Goal: Task Accomplishment & Management: Complete application form

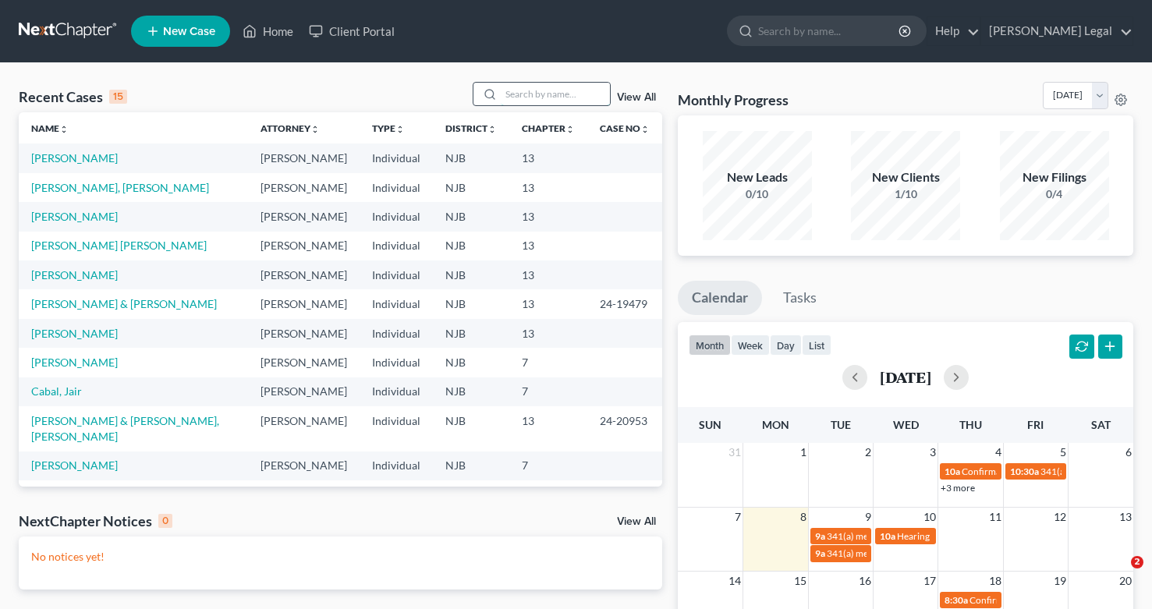
click at [533, 87] on input "search" at bounding box center [555, 94] width 109 height 23
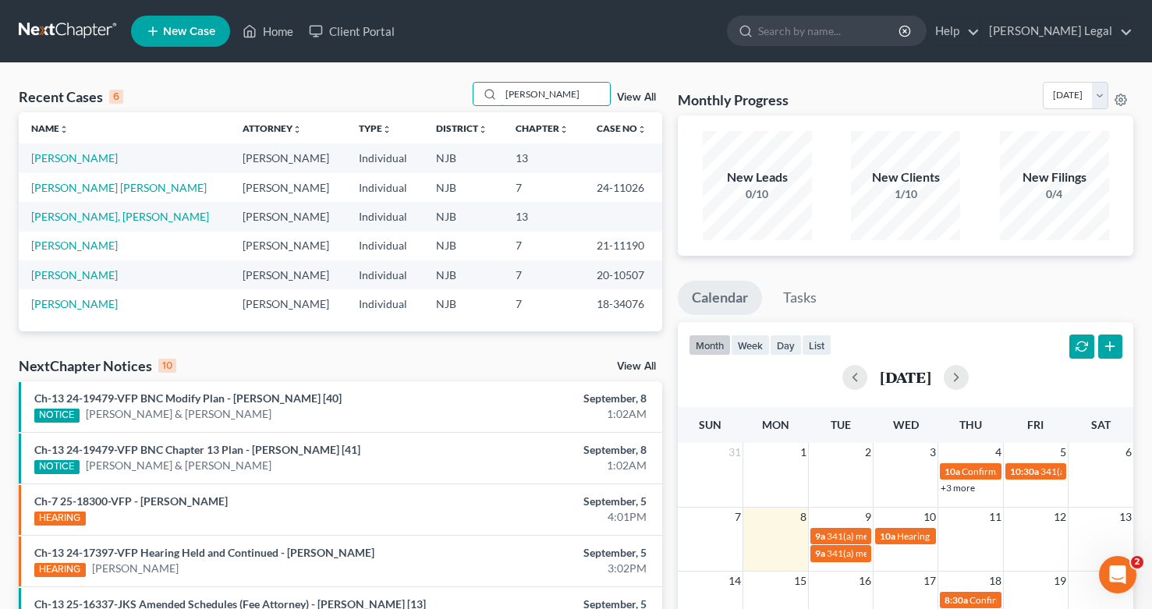
type input "[PERSON_NAME]"
drag, startPoint x: 501, startPoint y: 108, endPoint x: 66, endPoint y: 158, distance: 438.0
click at [66, 158] on link "[PERSON_NAME]" at bounding box center [74, 157] width 87 height 13
select select "5"
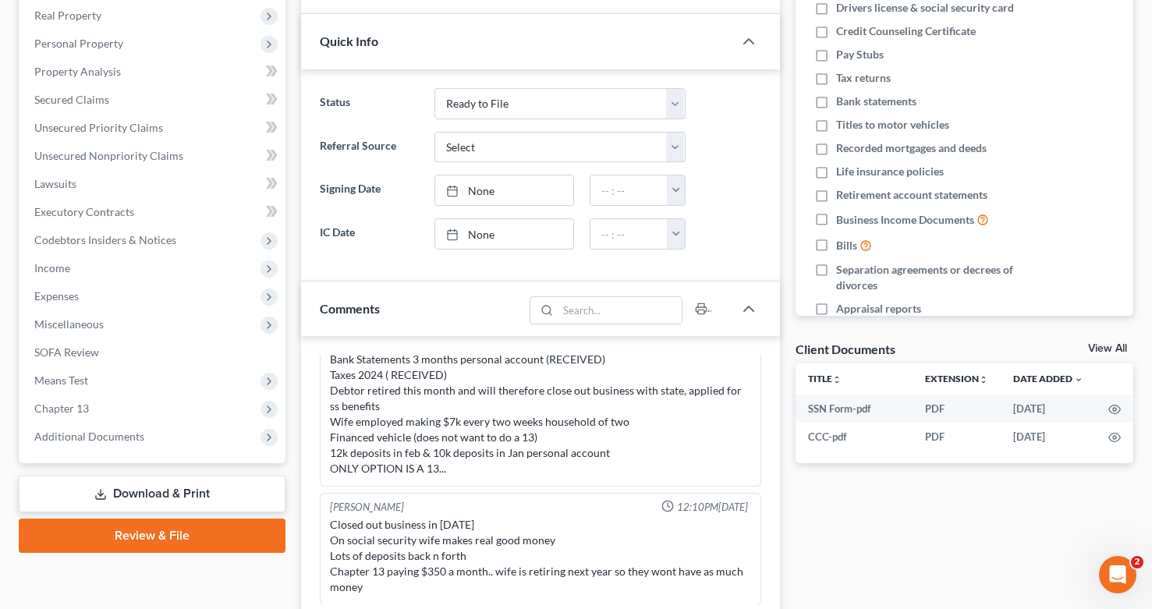
scroll to position [256, 0]
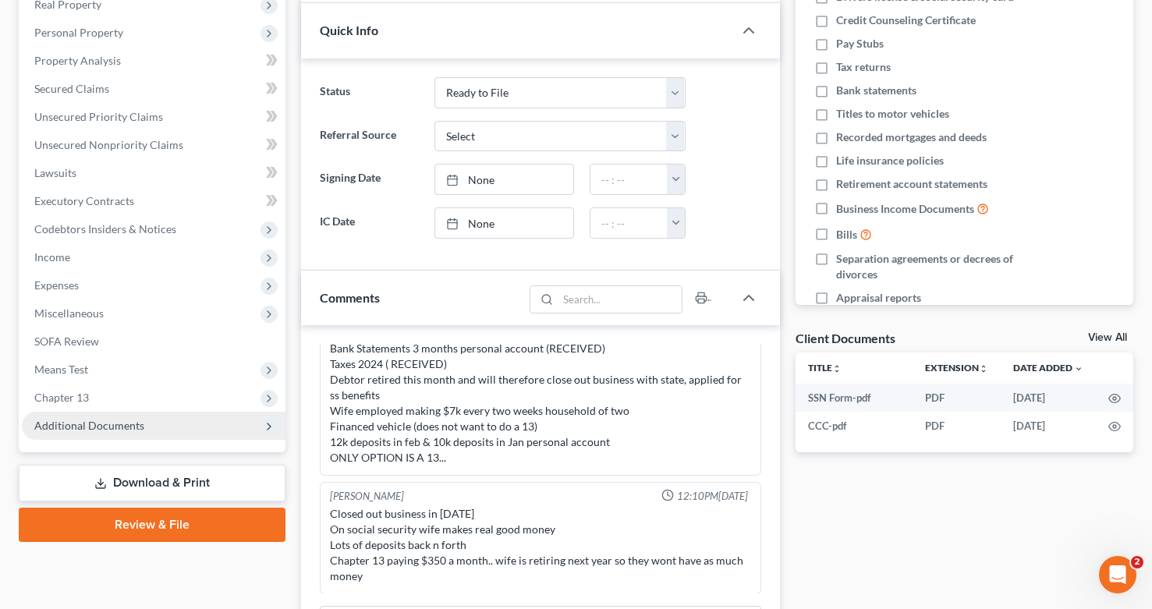
click at [86, 420] on span "Additional Documents" at bounding box center [89, 425] width 110 height 13
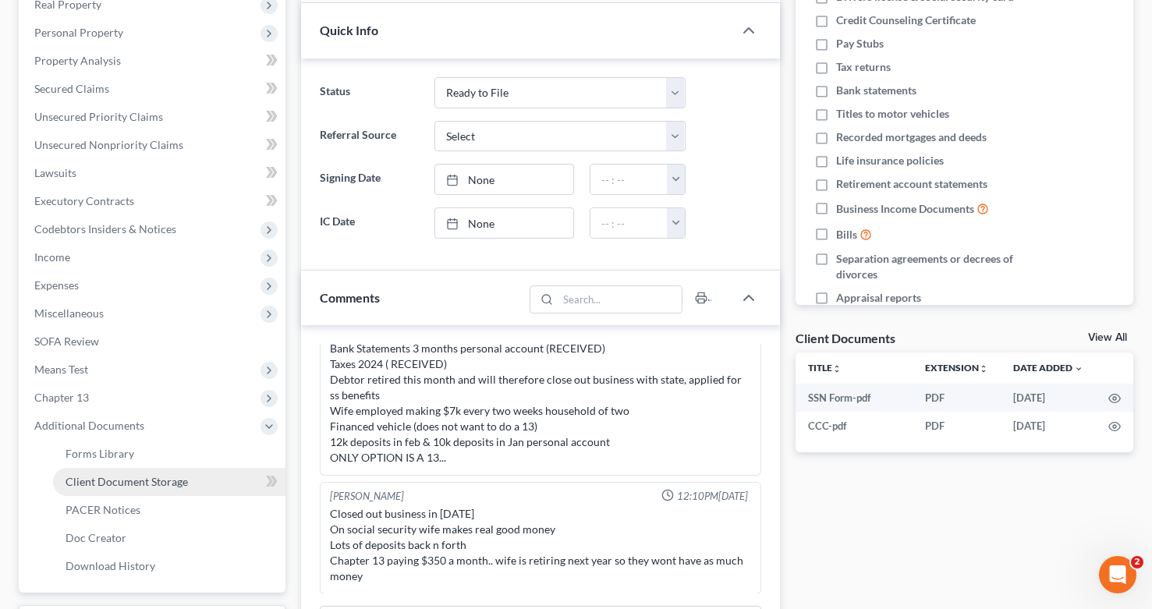
click at [129, 491] on link "Client Document Storage" at bounding box center [169, 482] width 232 height 28
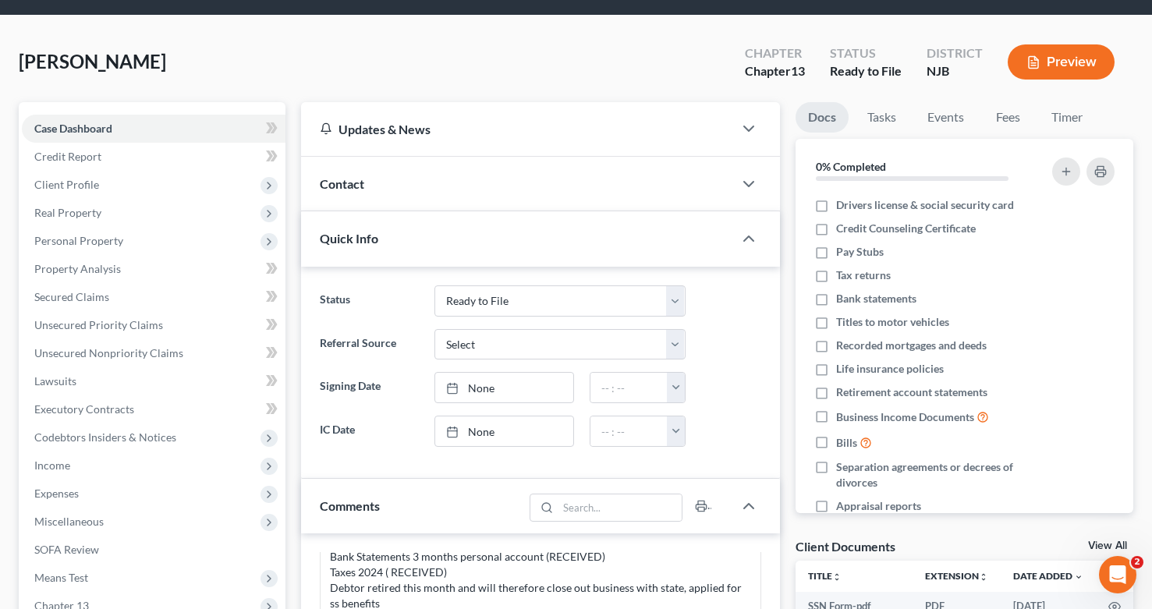
select select "9"
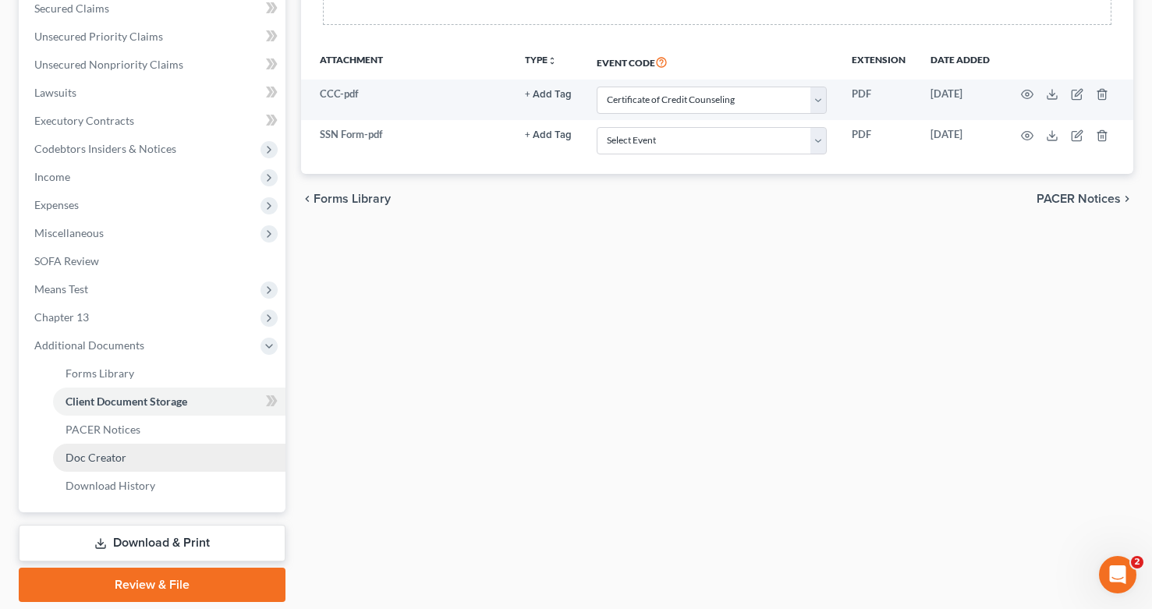
scroll to position [337, 0]
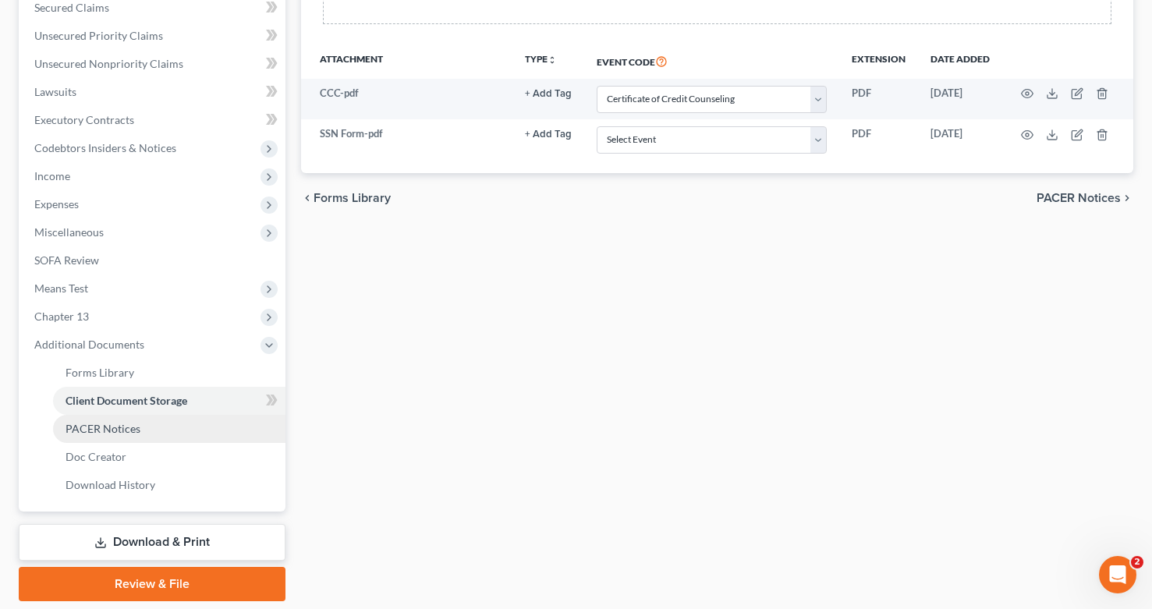
click at [106, 430] on span "PACER Notices" at bounding box center [103, 428] width 75 height 13
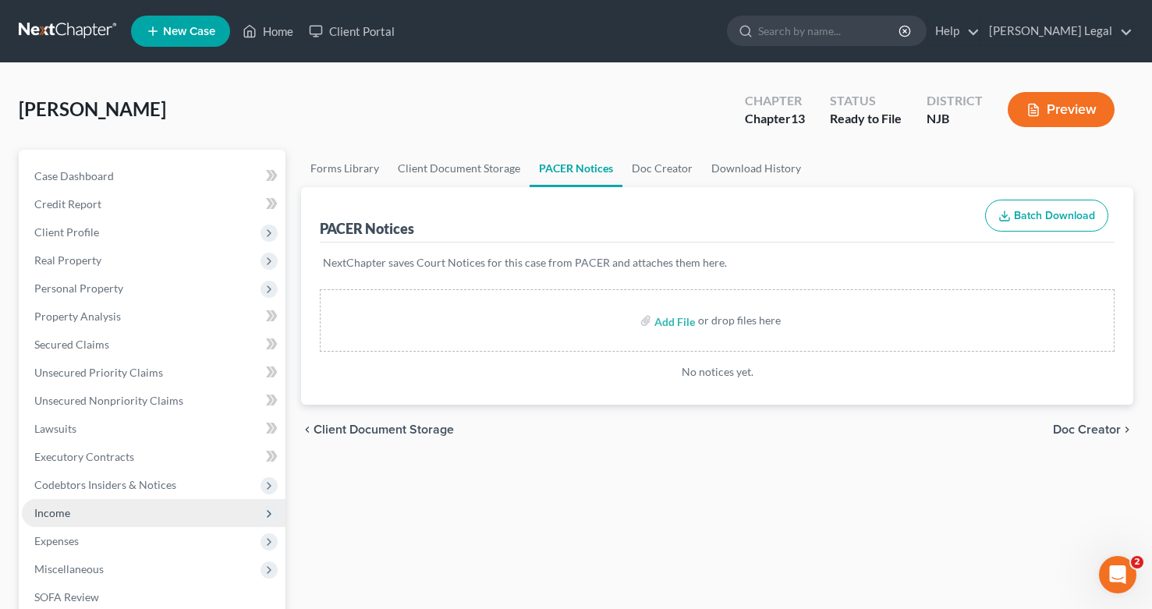
click at [80, 512] on span "Income" at bounding box center [154, 513] width 264 height 28
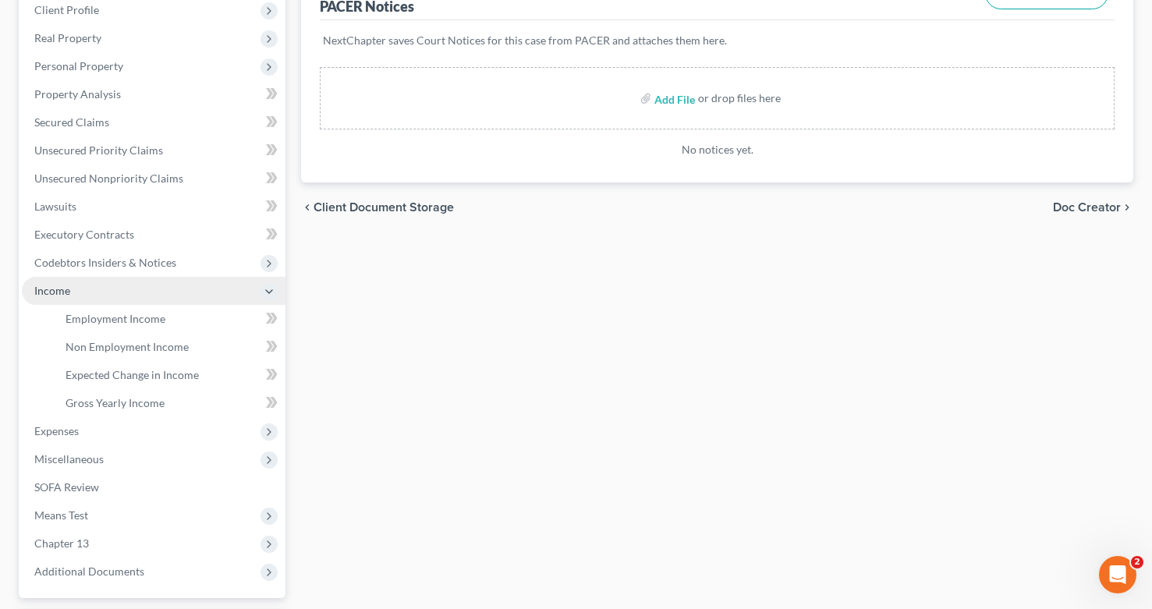
scroll to position [236, 0]
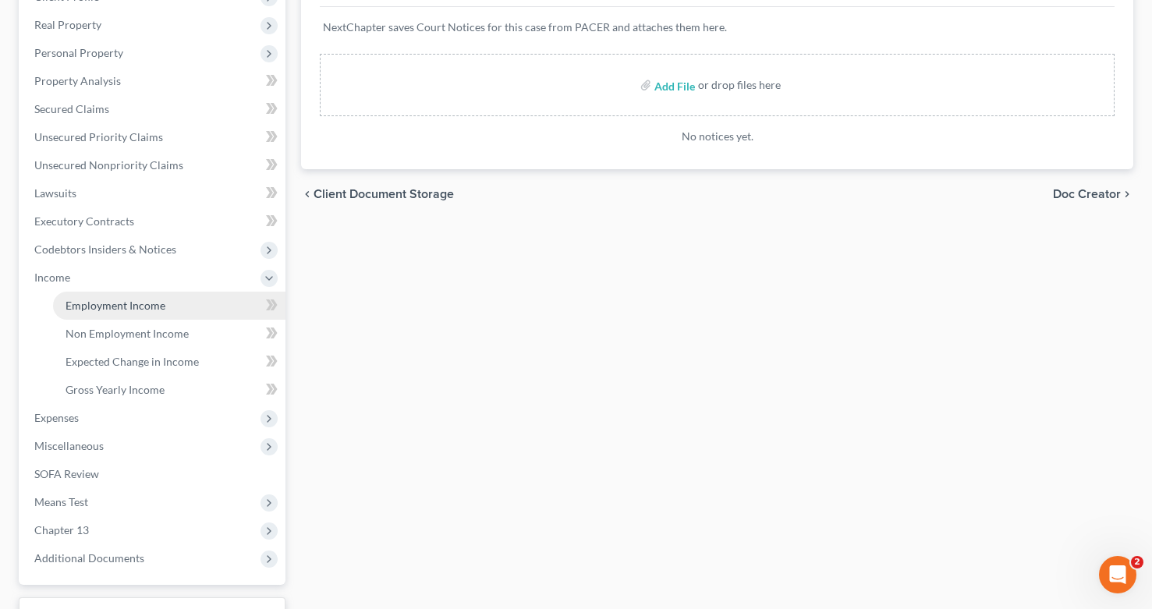
click at [164, 306] on link "Employment Income" at bounding box center [169, 306] width 232 height 28
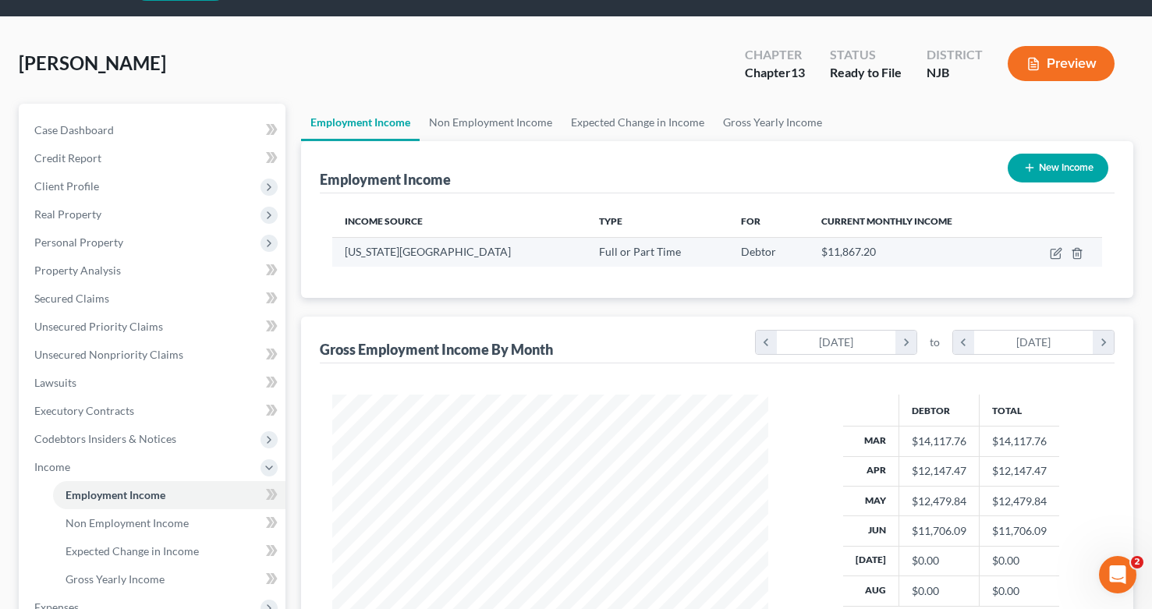
scroll to position [45, 0]
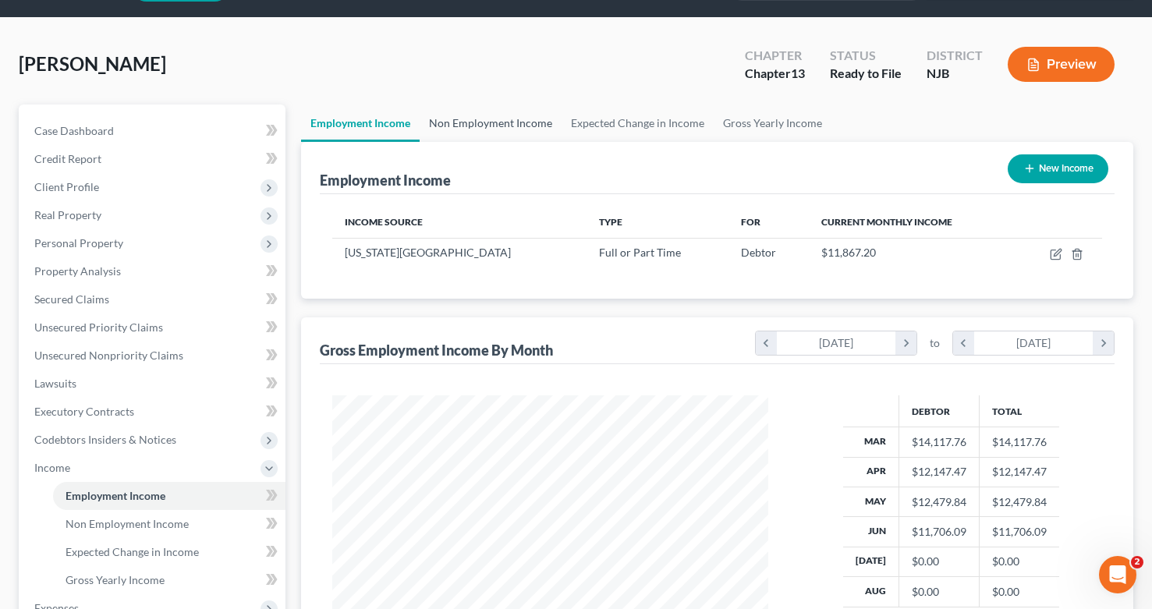
click at [504, 129] on link "Non Employment Income" at bounding box center [491, 123] width 142 height 37
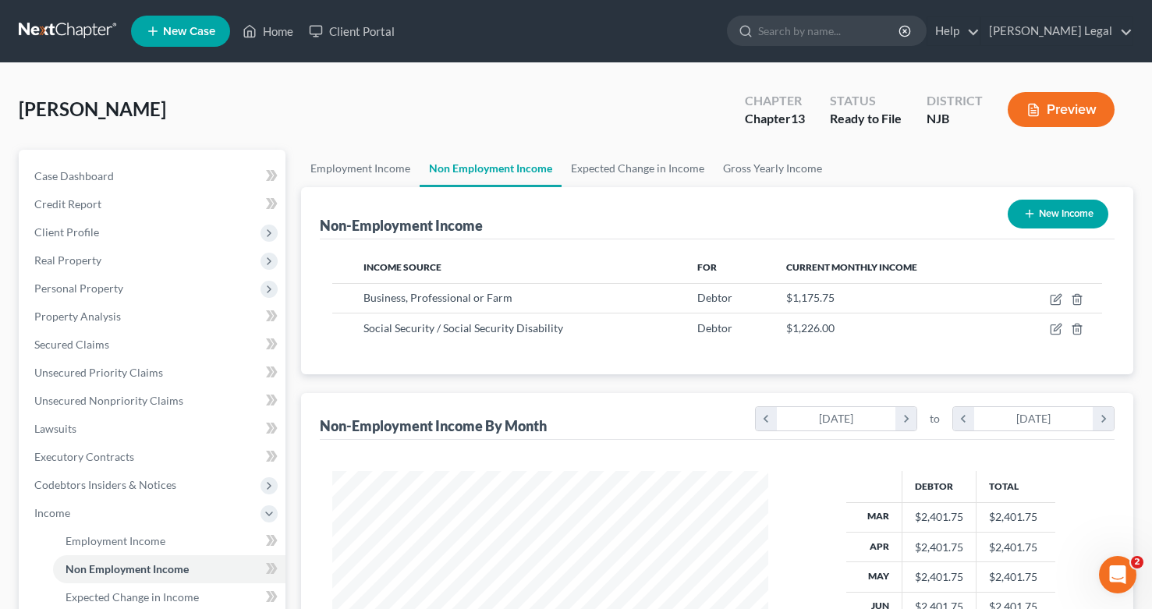
scroll to position [279, 467]
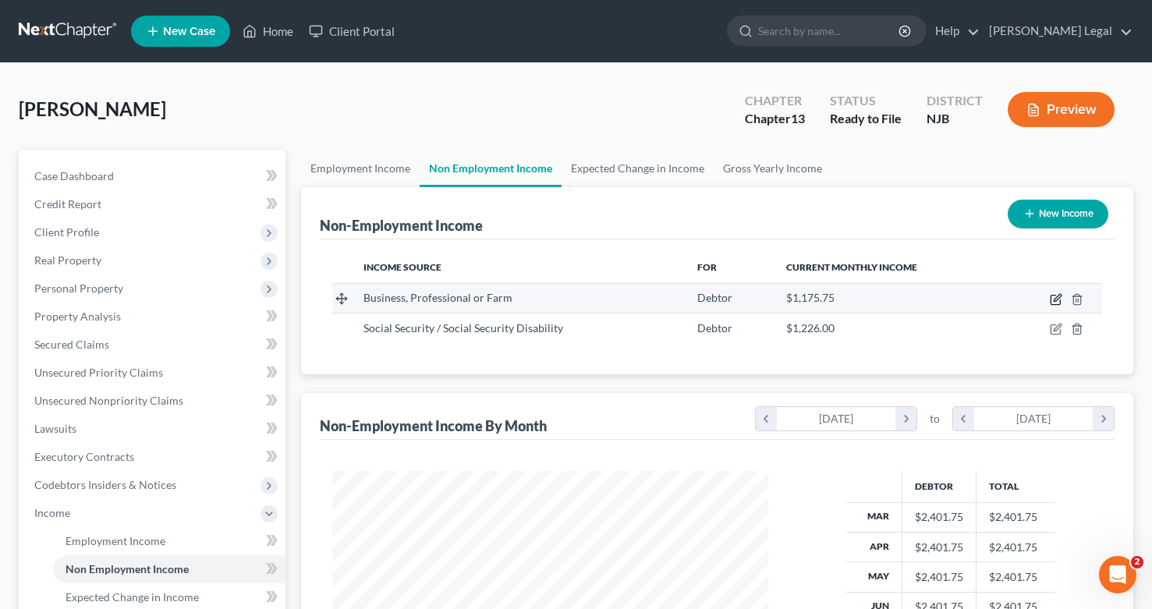
click at [1058, 302] on icon "button" at bounding box center [1056, 299] width 12 height 12
select select "10"
select select "0"
select select "33"
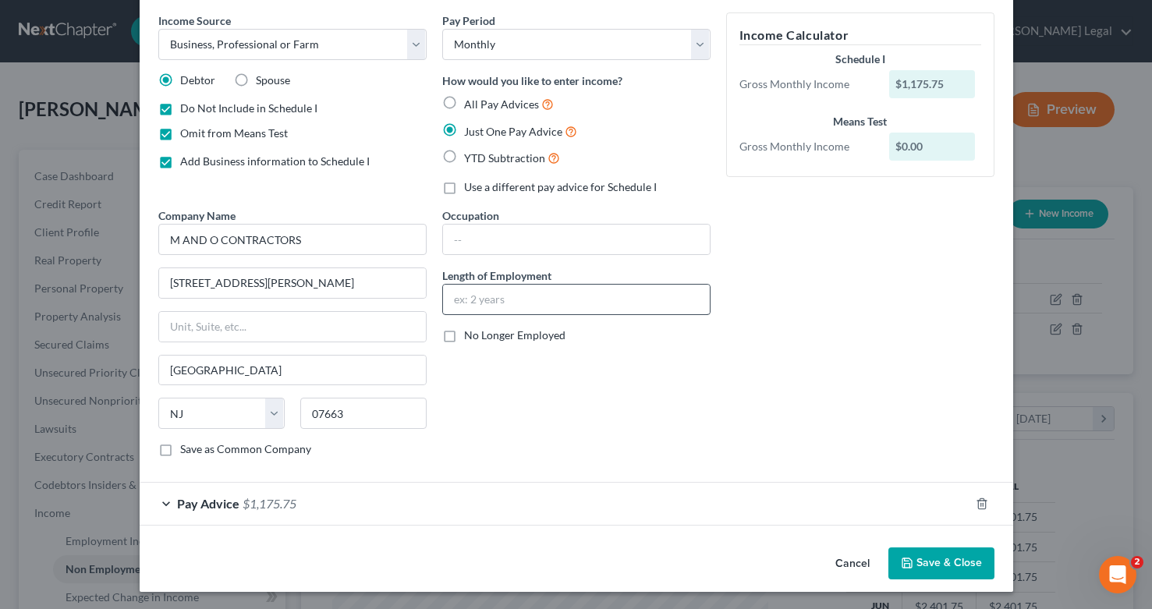
scroll to position [58, 0]
click at [175, 502] on div "Pay Advice $1,175.75" at bounding box center [555, 504] width 830 height 41
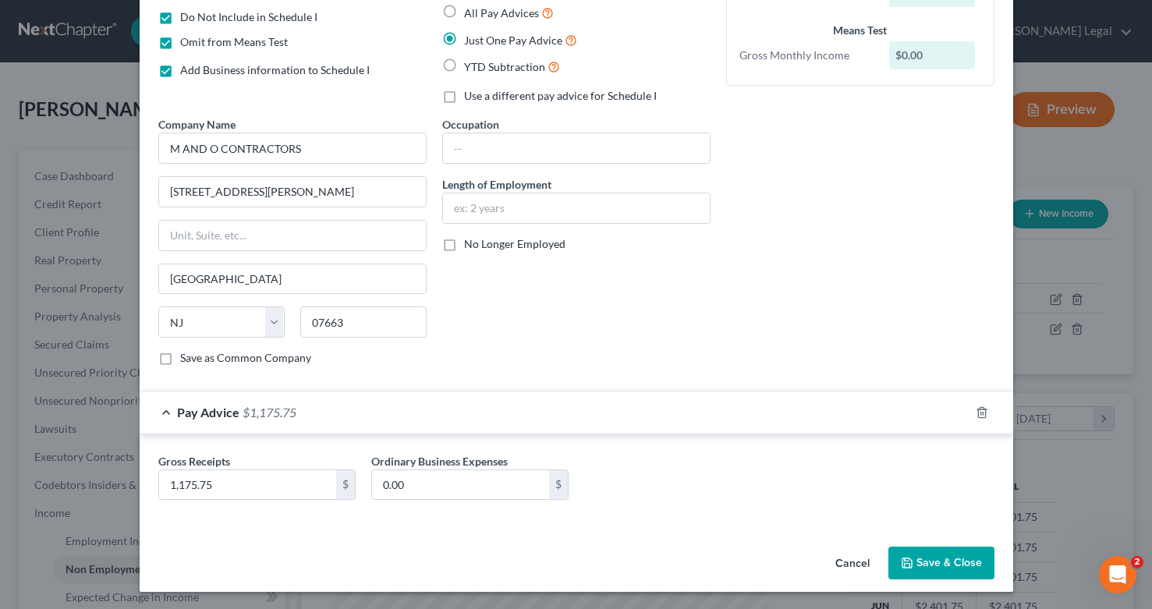
scroll to position [150, 0]
click at [856, 563] on button "Cancel" at bounding box center [852, 564] width 59 height 31
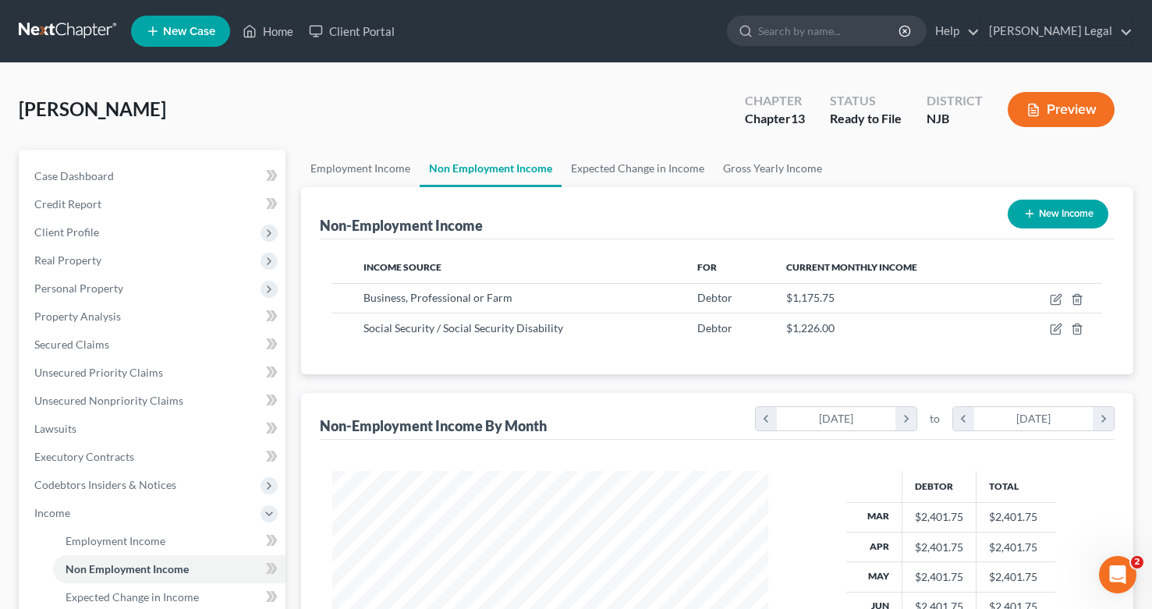
scroll to position [0, 0]
click at [1061, 112] on button "Preview" at bounding box center [1061, 109] width 107 height 35
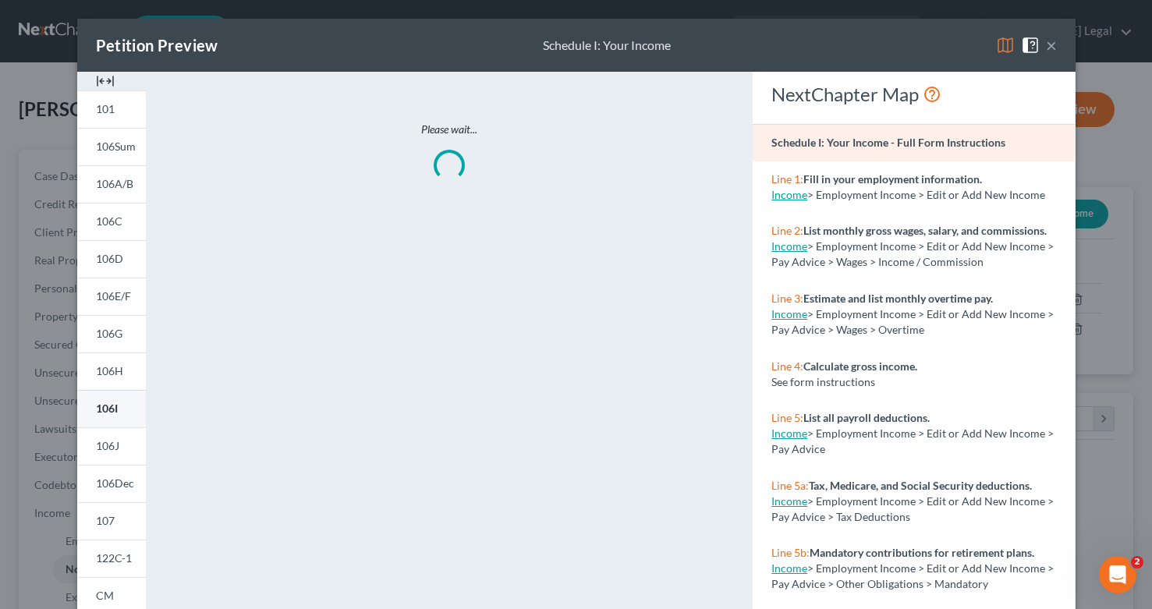
click at [109, 410] on span "106I" at bounding box center [107, 408] width 22 height 13
click at [1051, 51] on button "×" at bounding box center [1051, 45] width 11 height 19
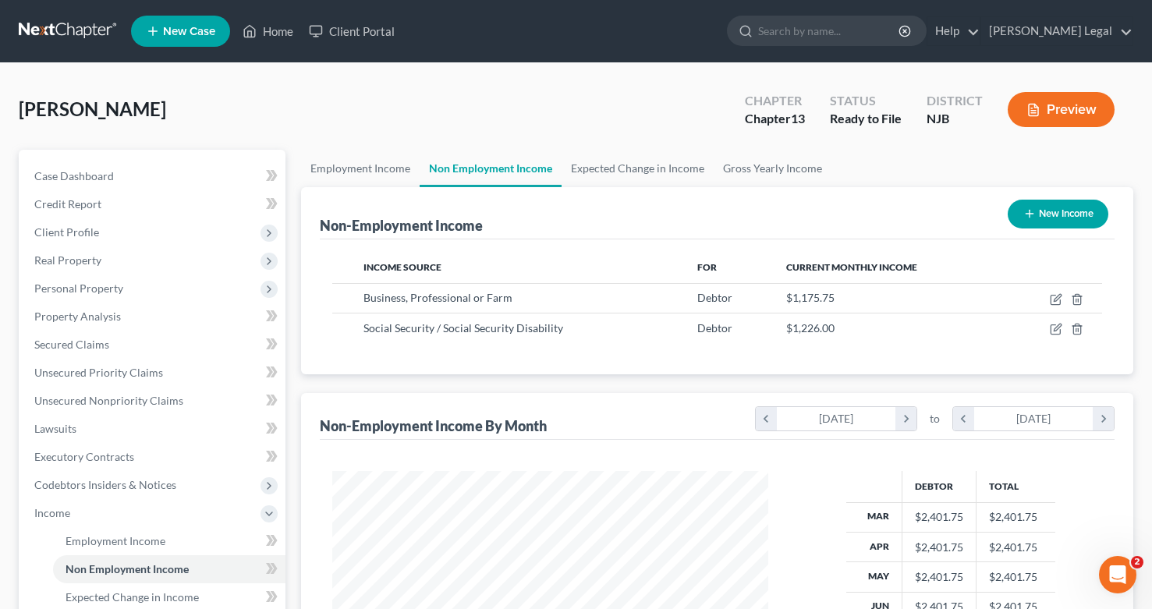
click at [1068, 119] on button "Preview" at bounding box center [1061, 109] width 107 height 35
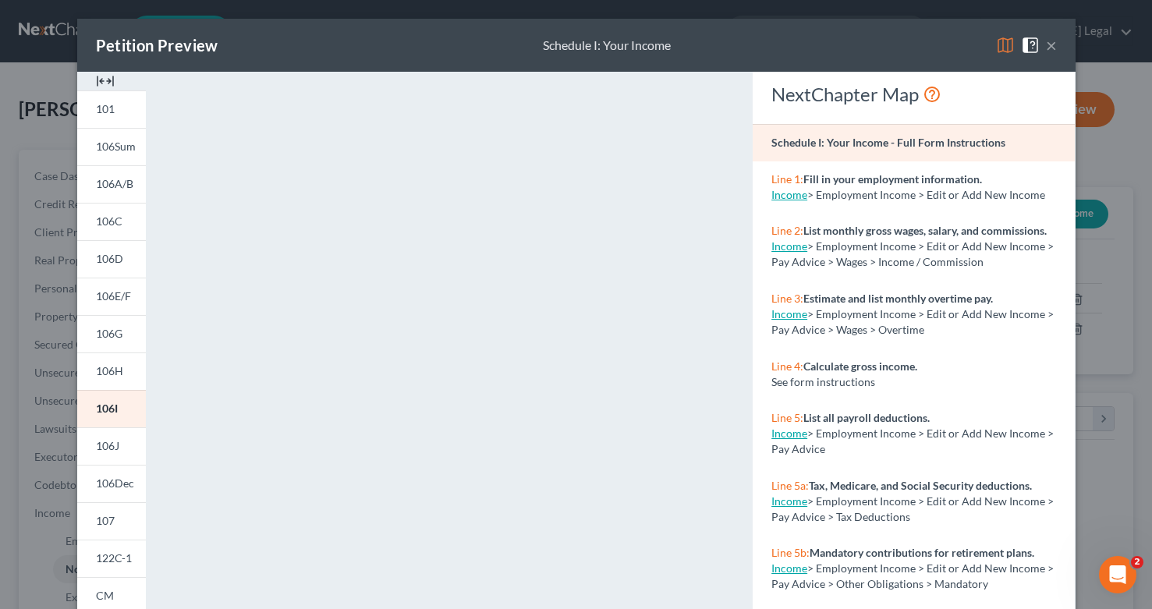
click at [1051, 48] on button "×" at bounding box center [1051, 45] width 11 height 19
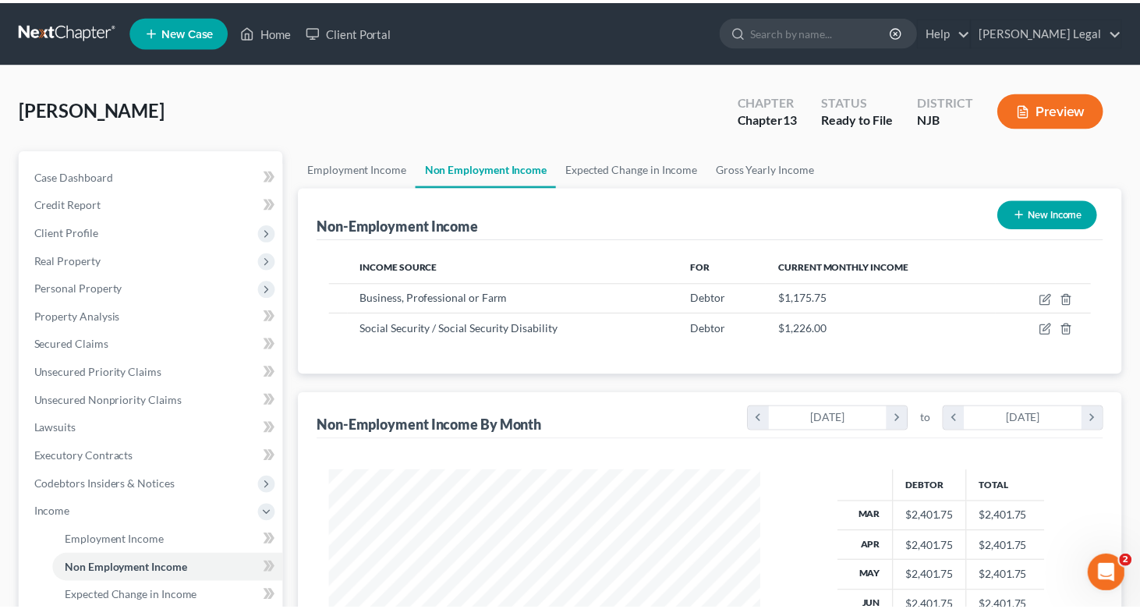
scroll to position [779634, 779452]
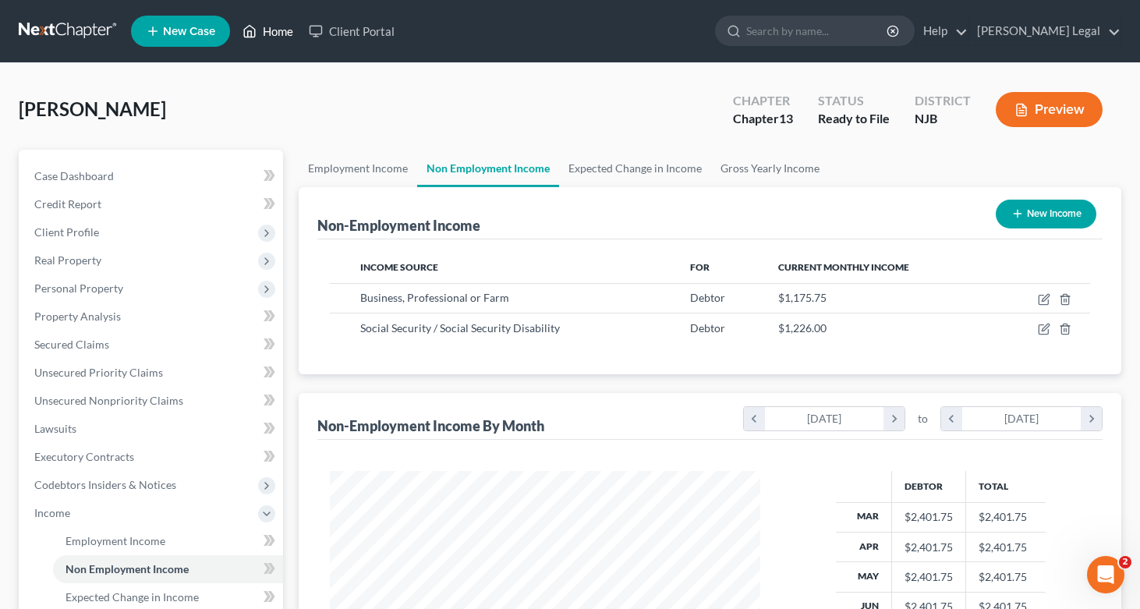
click at [281, 34] on link "Home" at bounding box center [268, 31] width 66 height 28
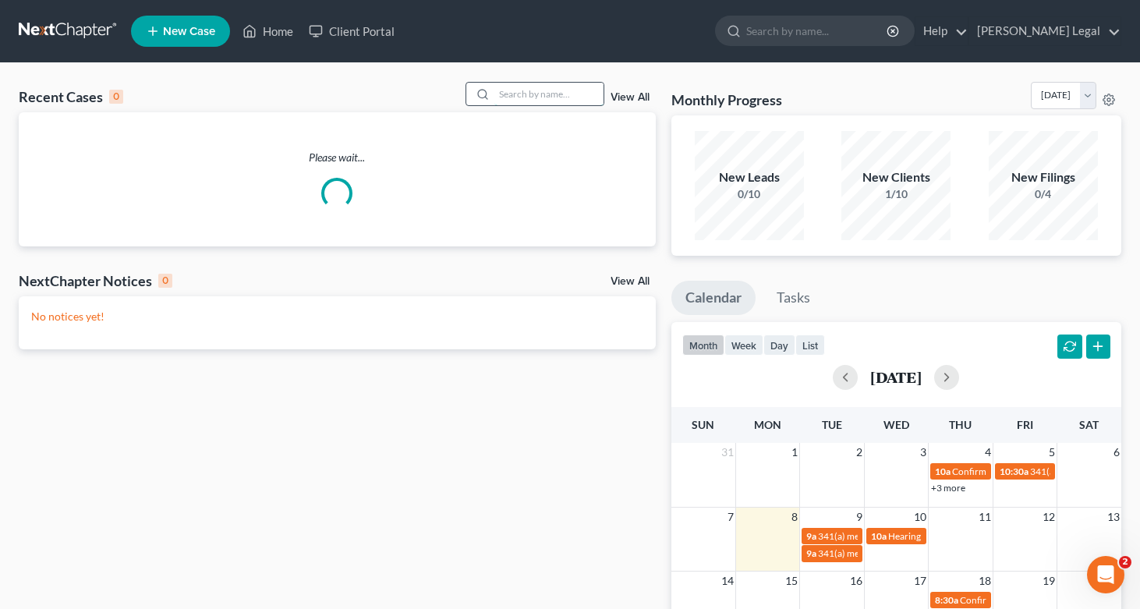
click at [502, 99] on input "search" at bounding box center [548, 94] width 109 height 23
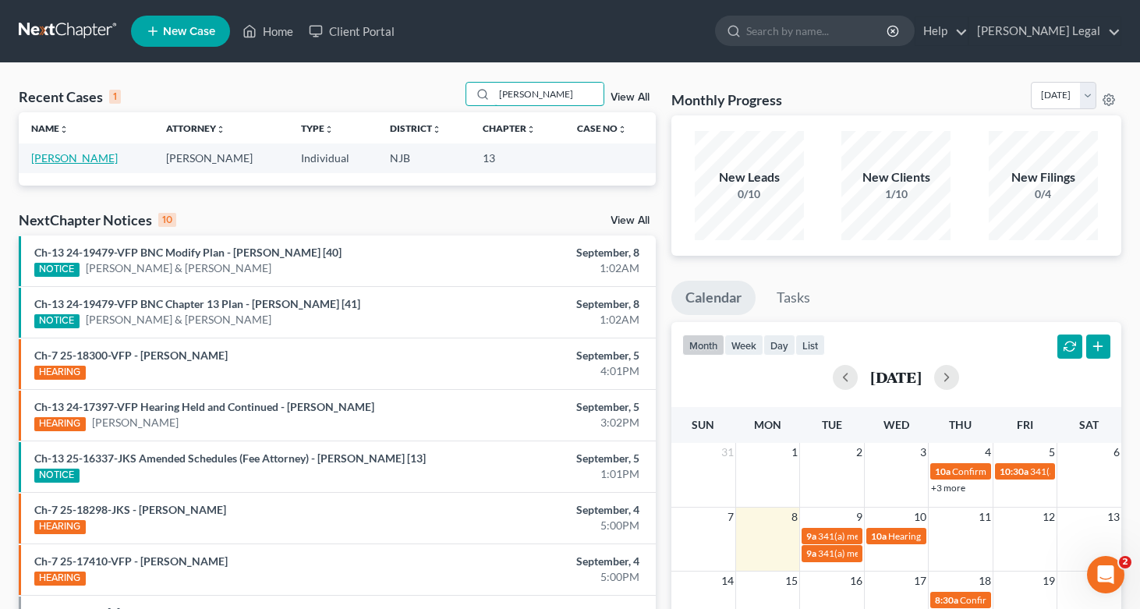
type input "[PERSON_NAME]"
click at [69, 161] on link "[PERSON_NAME]" at bounding box center [74, 157] width 87 height 13
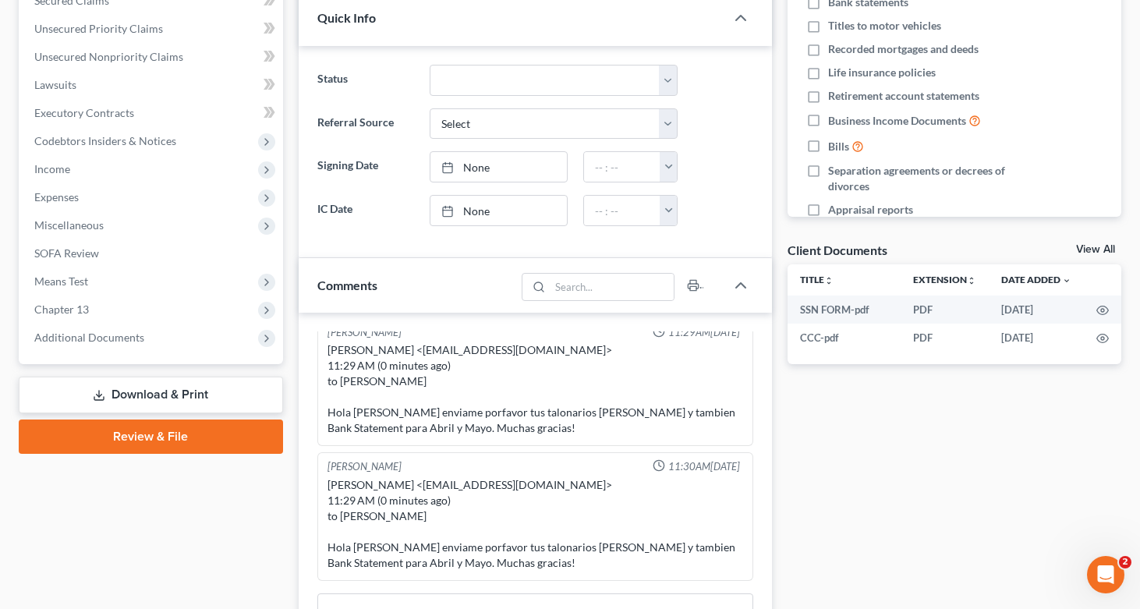
scroll to position [342, 0]
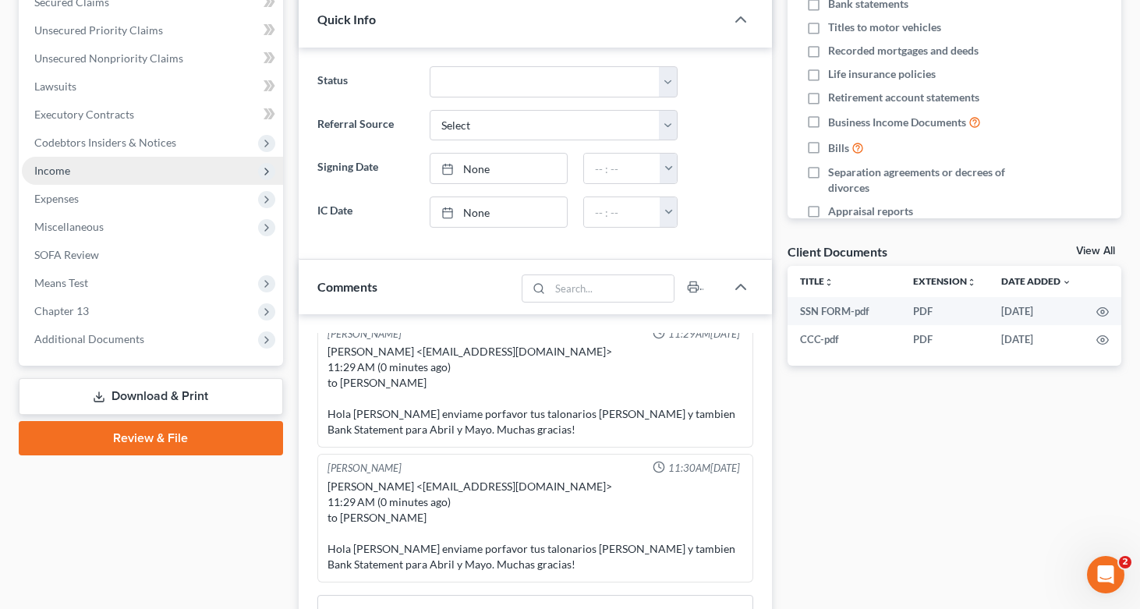
click at [80, 161] on span "Income" at bounding box center [152, 171] width 261 height 28
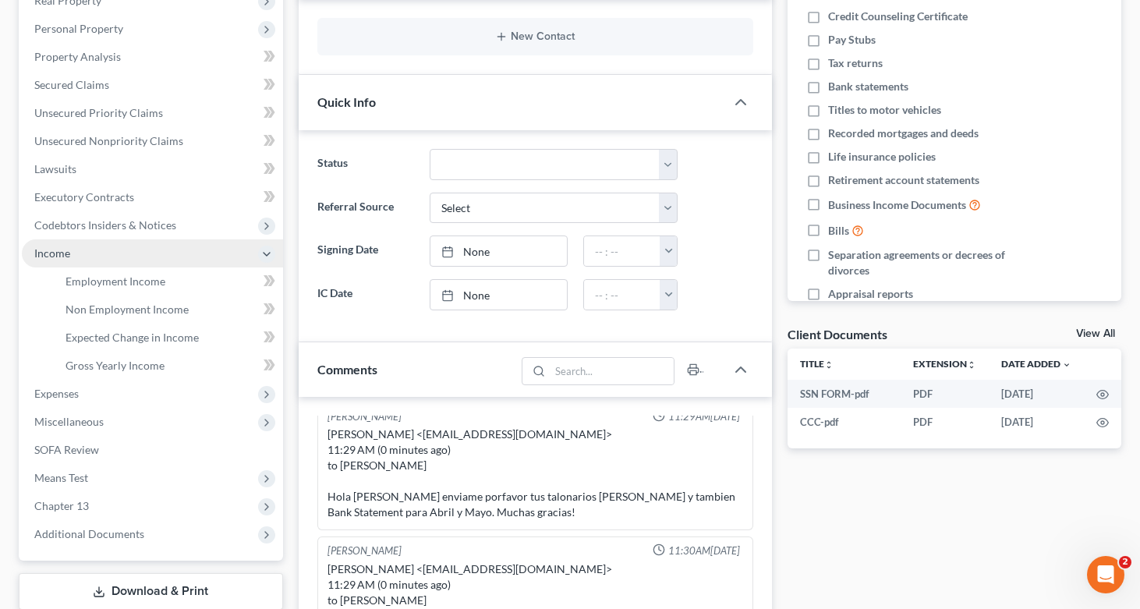
scroll to position [232, 0]
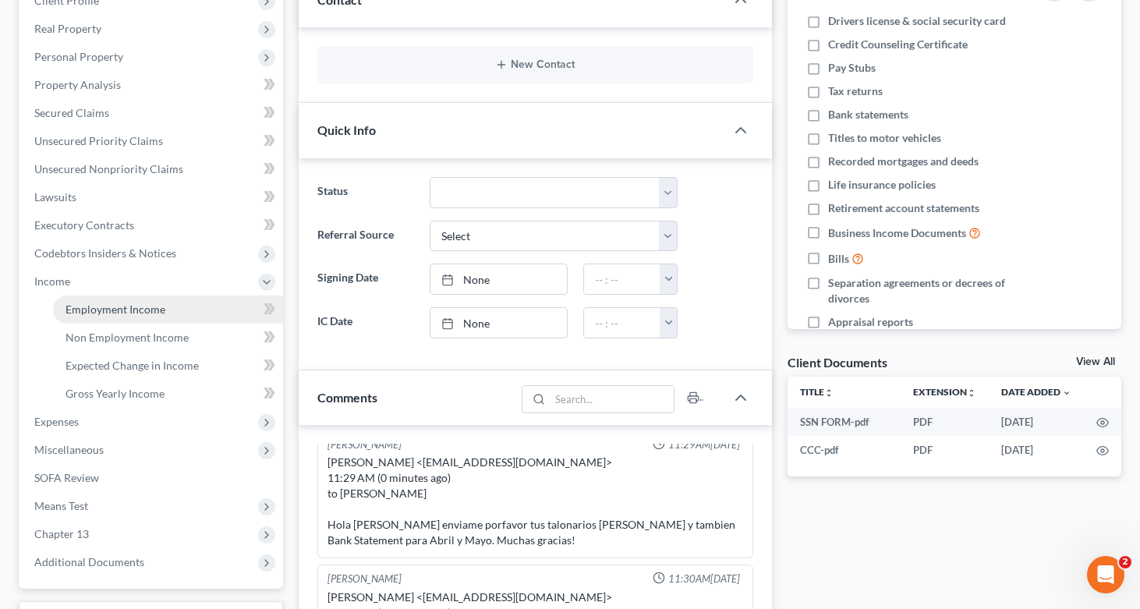
click at [140, 320] on link "Employment Income" at bounding box center [168, 310] width 230 height 28
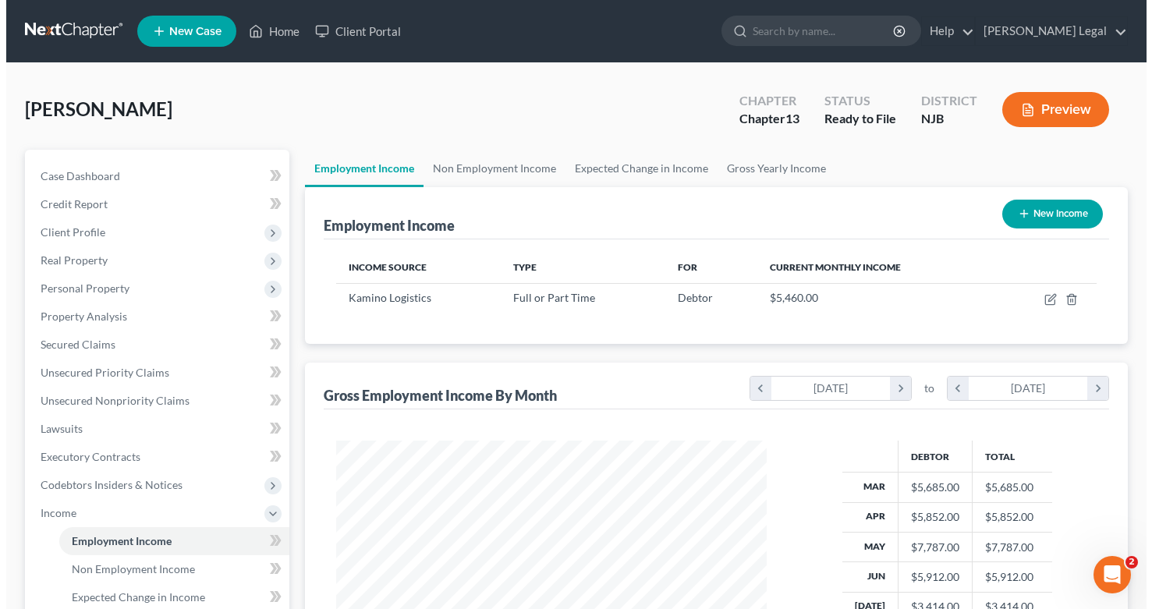
scroll to position [279, 462]
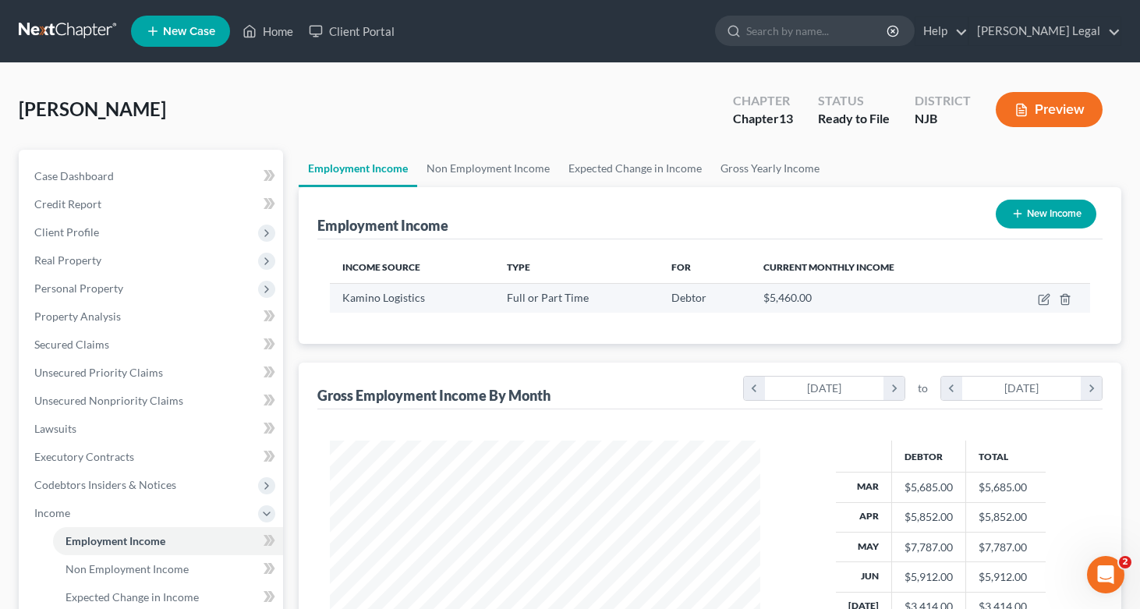
click at [1037, 295] on td at bounding box center [1040, 298] width 100 height 30
click at [1040, 303] on icon "button" at bounding box center [1044, 299] width 12 height 12
select select "0"
select select "33"
select select "3"
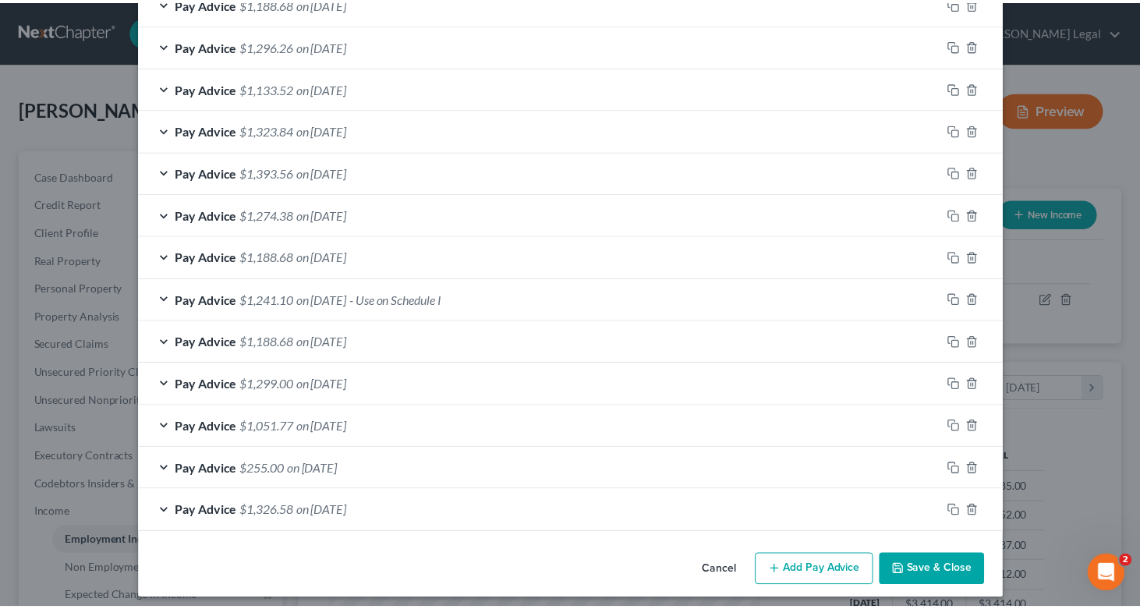
scroll to position [1629, 0]
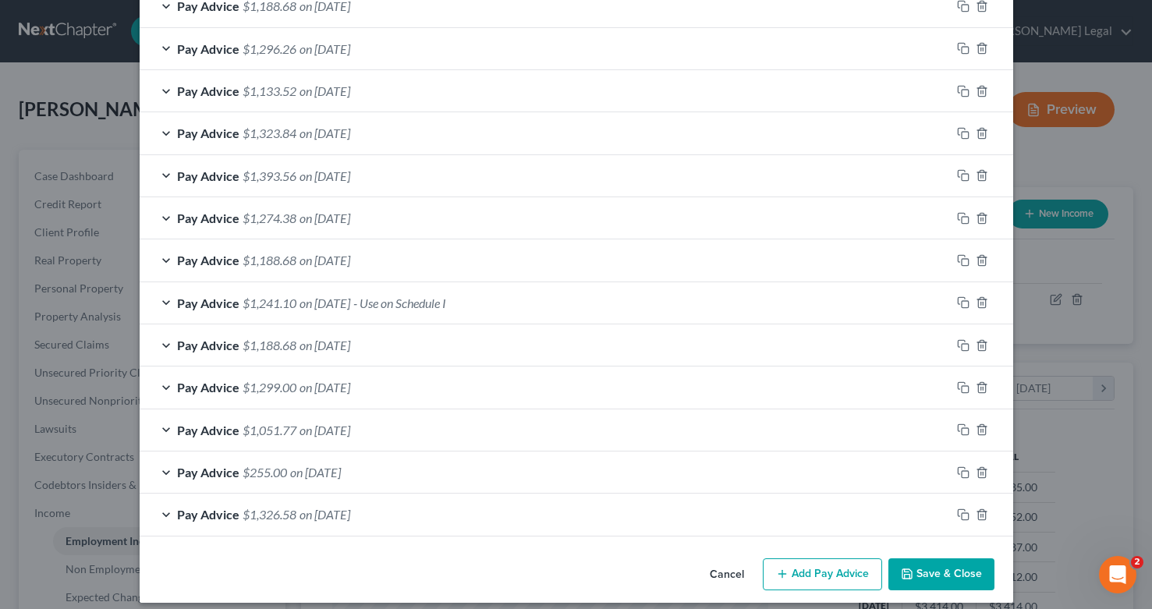
click at [722, 569] on button "Cancel" at bounding box center [726, 575] width 59 height 31
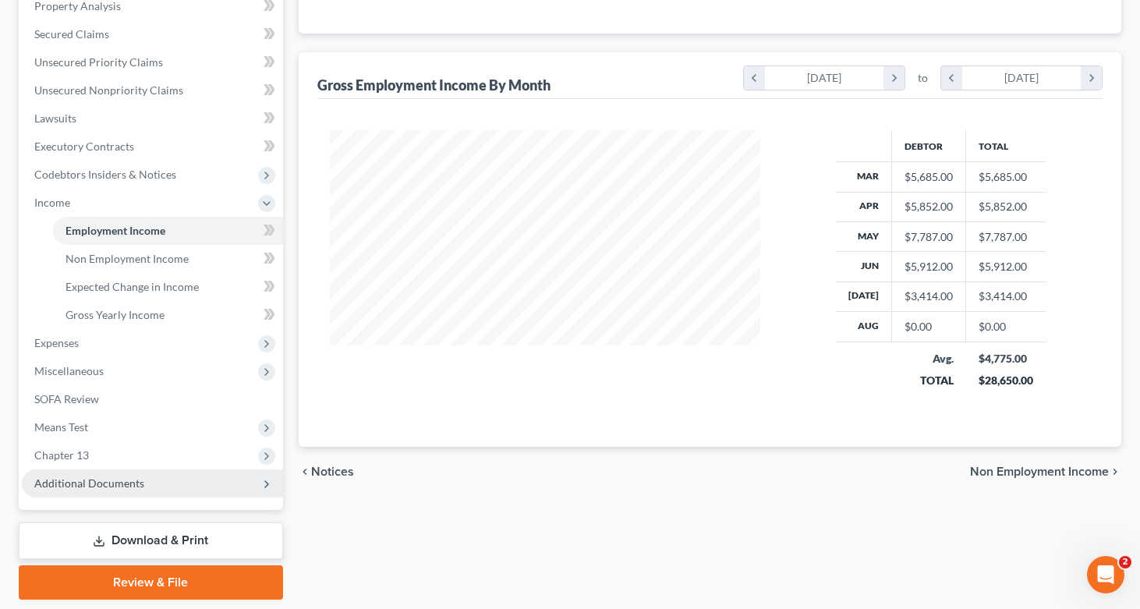
scroll to position [313, 0]
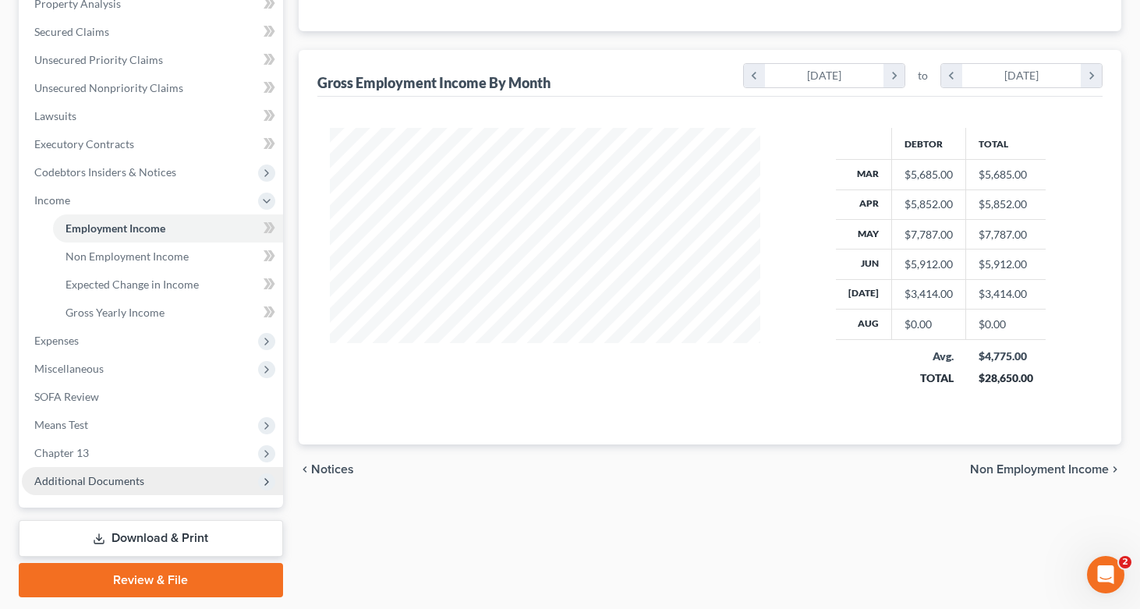
click at [101, 486] on span "Additional Documents" at bounding box center [89, 480] width 110 height 13
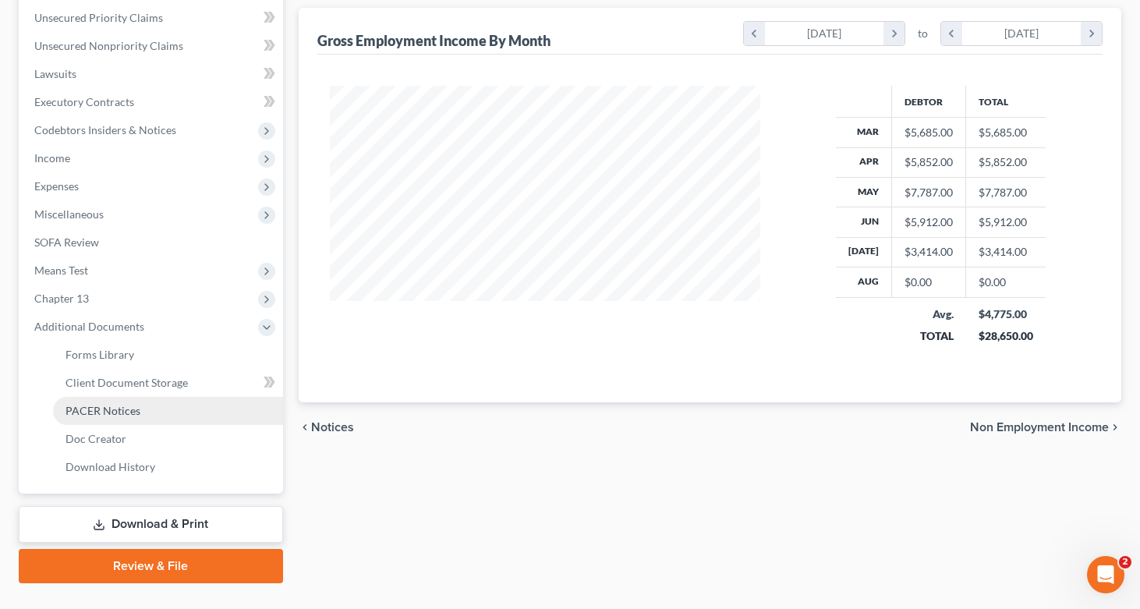
click at [104, 413] on span "PACER Notices" at bounding box center [103, 410] width 75 height 13
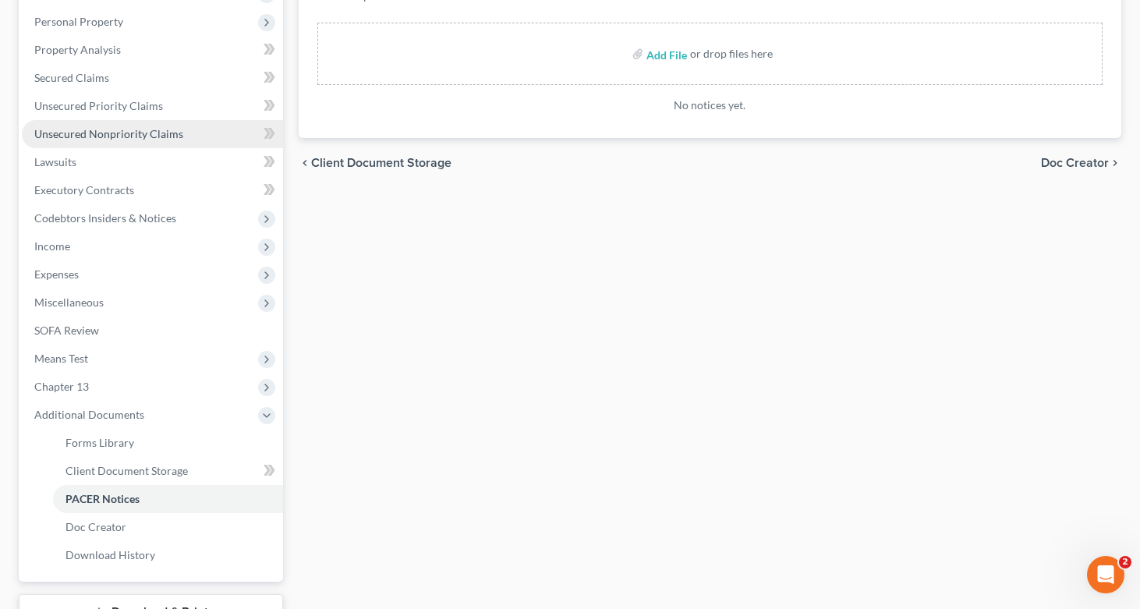
scroll to position [268, 0]
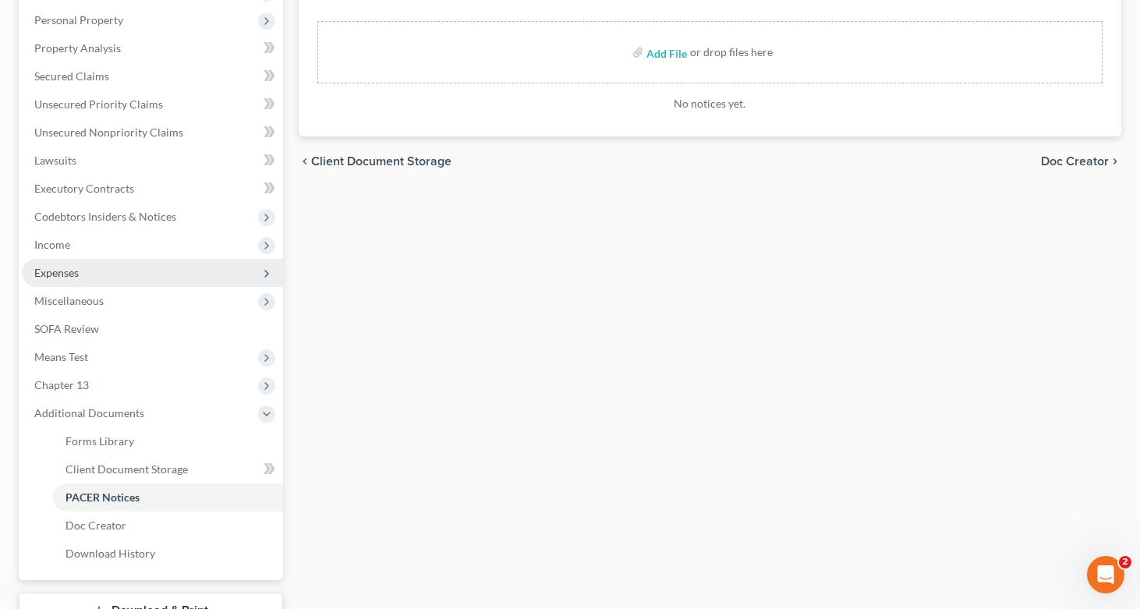
click at [97, 267] on span "Expenses" at bounding box center [152, 273] width 261 height 28
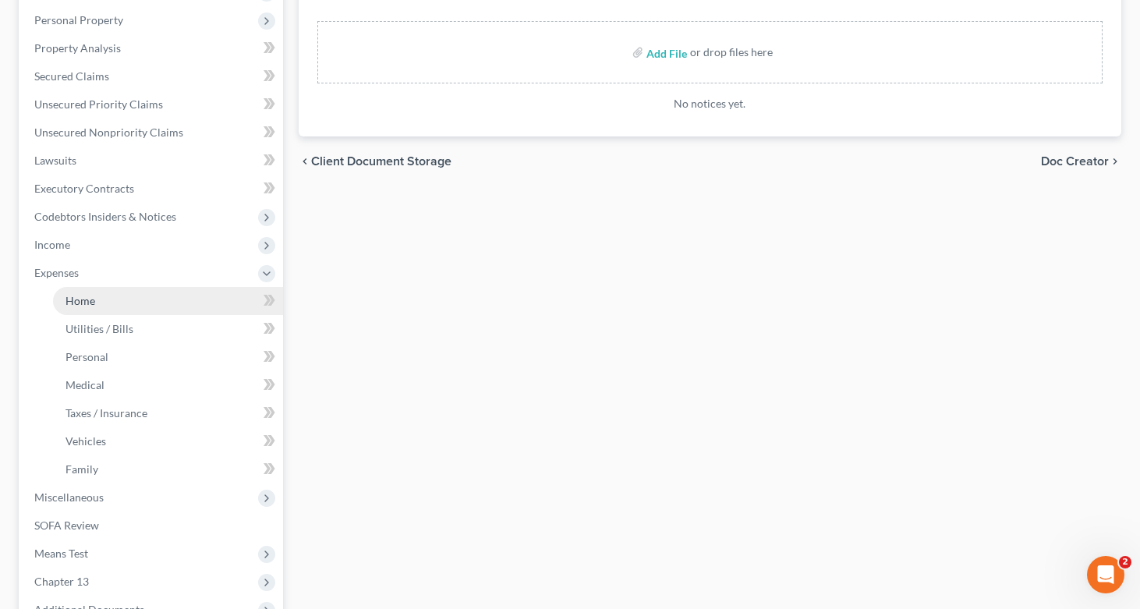
click at [120, 292] on link "Home" at bounding box center [168, 301] width 230 height 28
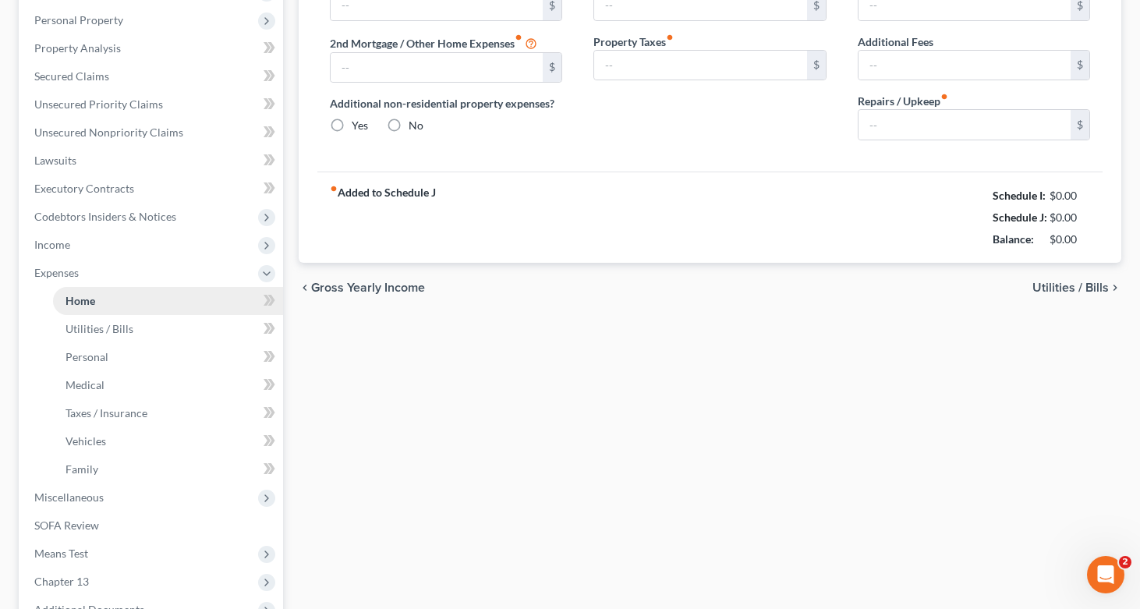
type input "1,610.00"
type input "0.00"
radio input "true"
type input "0.00"
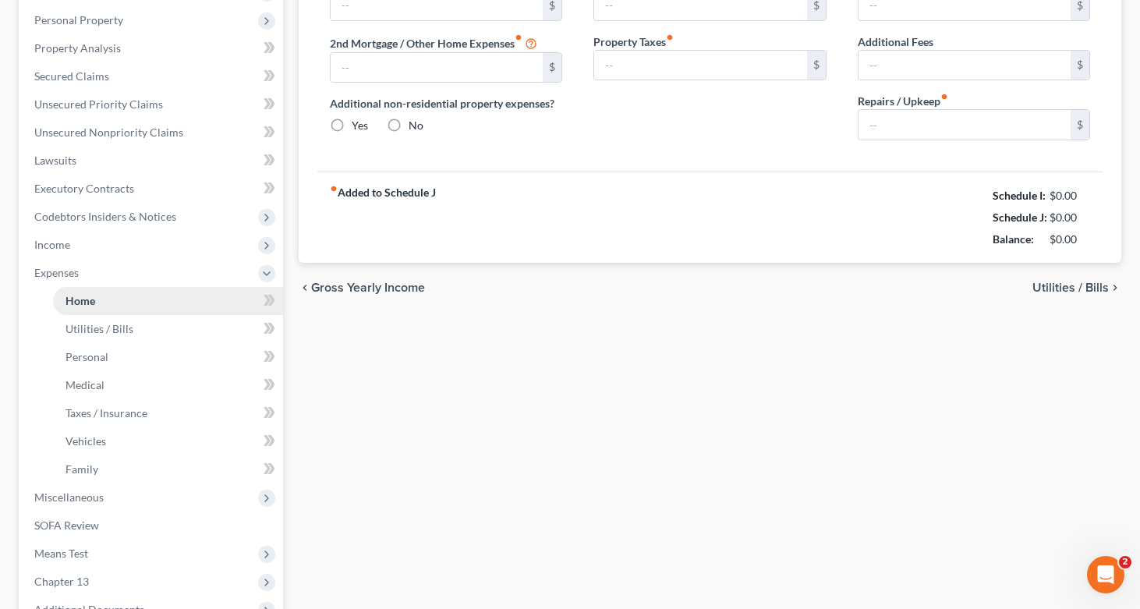
type input "0.00"
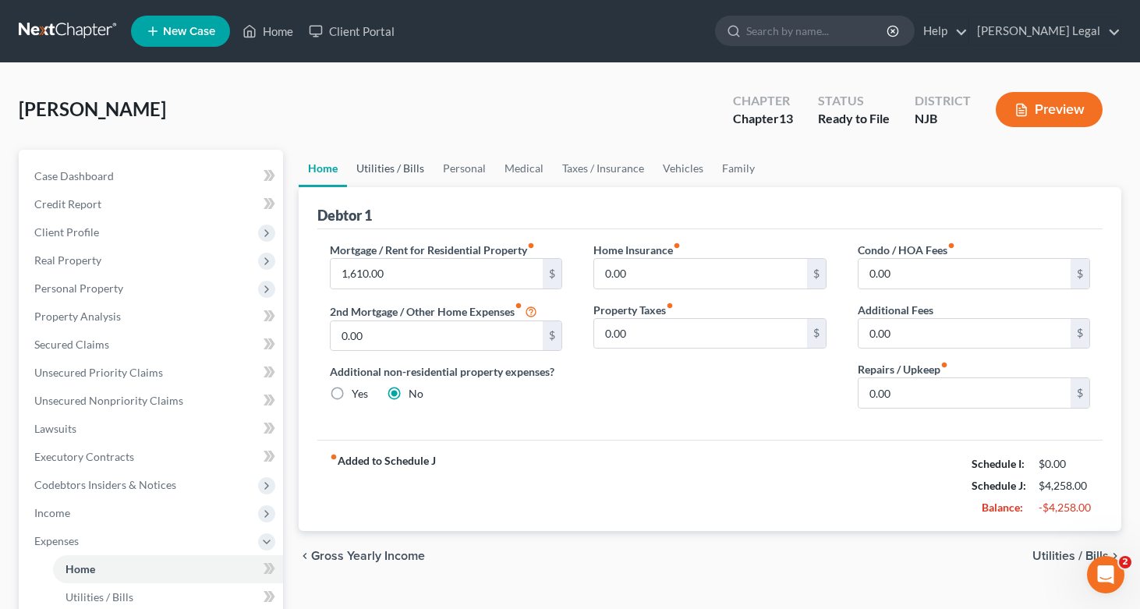
click at [391, 174] on link "Utilities / Bills" at bounding box center [390, 168] width 87 height 37
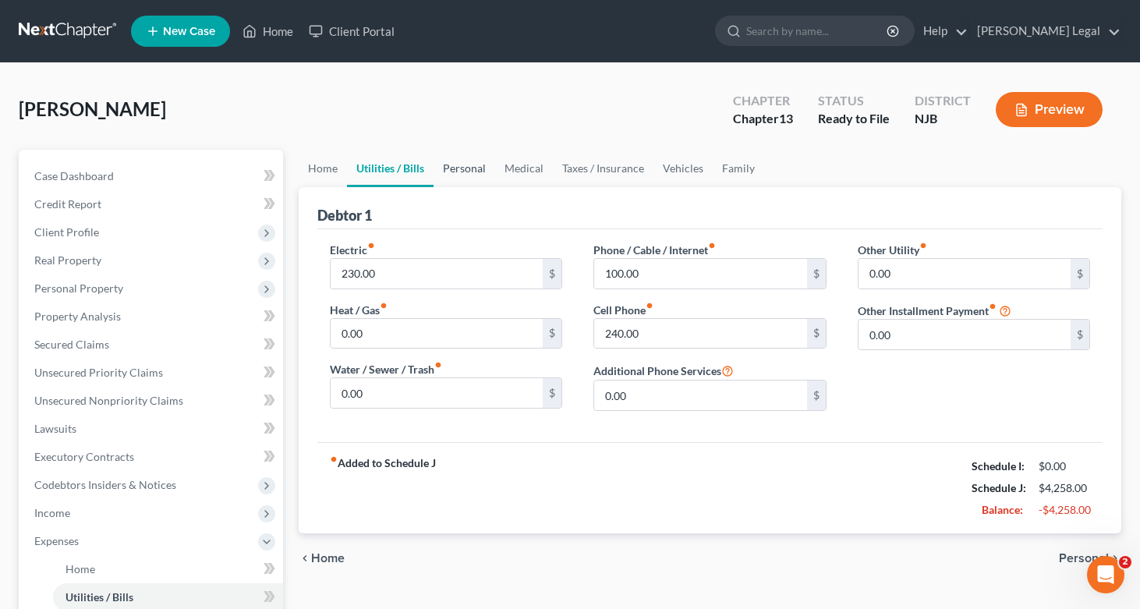
click at [453, 172] on link "Personal" at bounding box center [465, 168] width 62 height 37
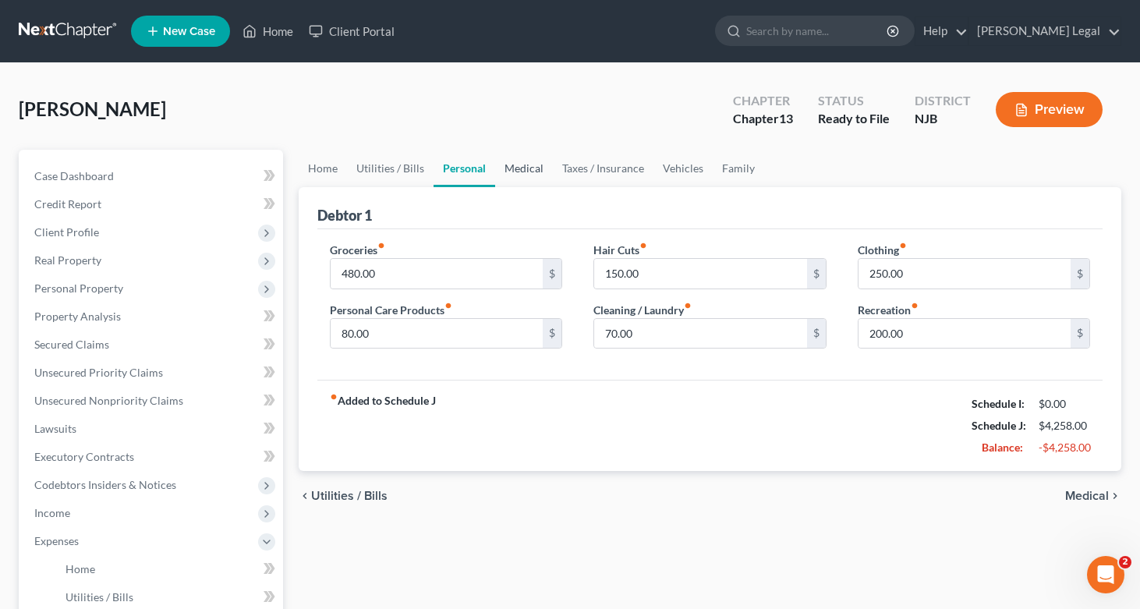
click at [502, 168] on link "Medical" at bounding box center [524, 168] width 58 height 37
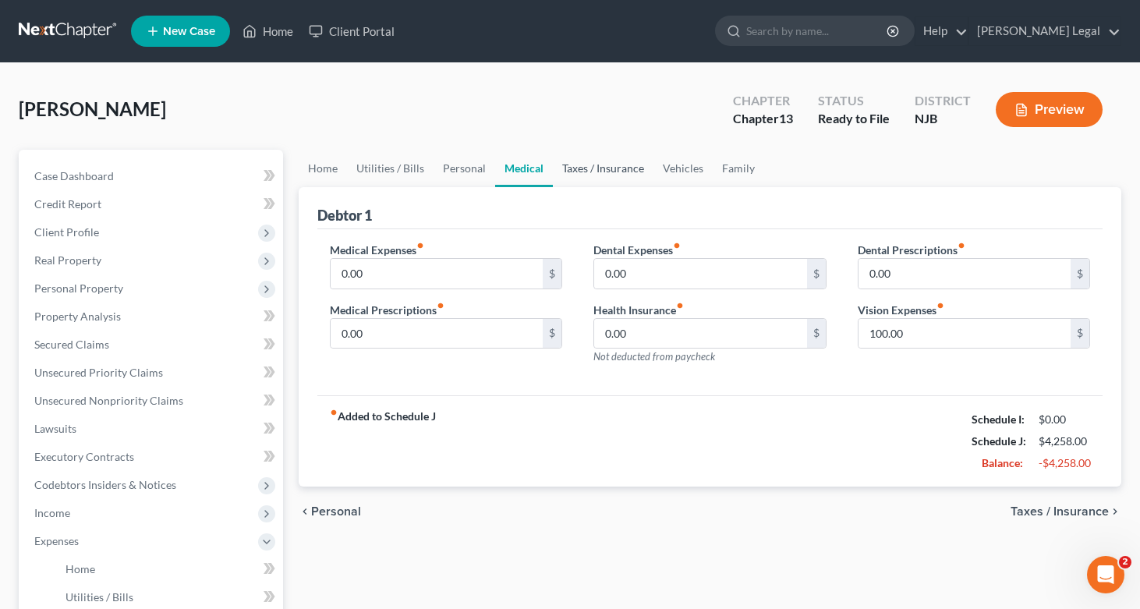
click at [604, 172] on link "Taxes / Insurance" at bounding box center [603, 168] width 101 height 37
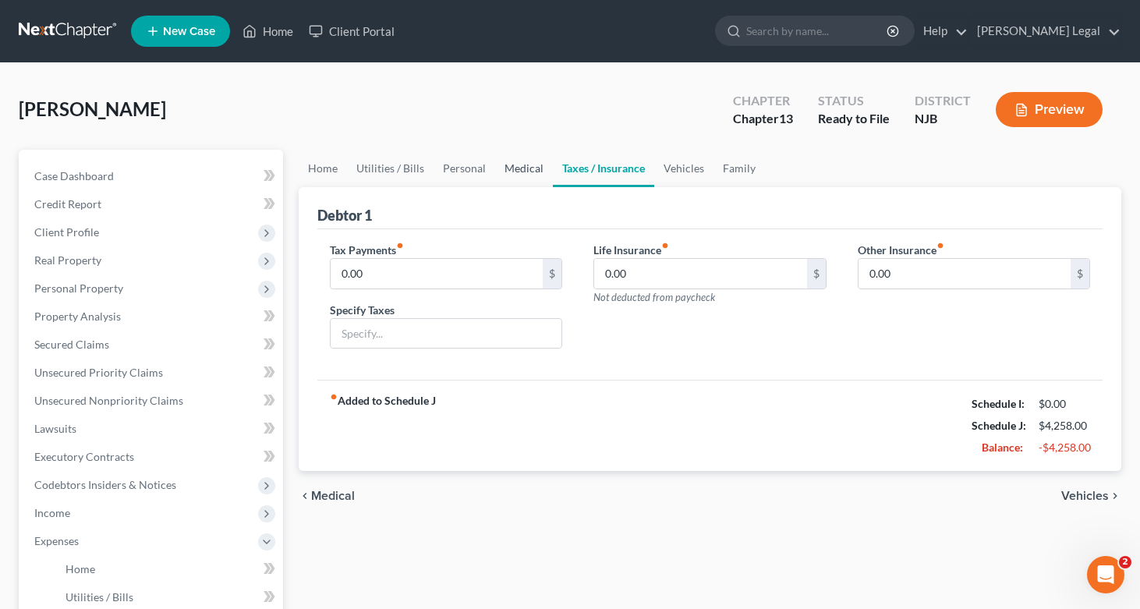
click at [497, 175] on link "Medical" at bounding box center [524, 168] width 58 height 37
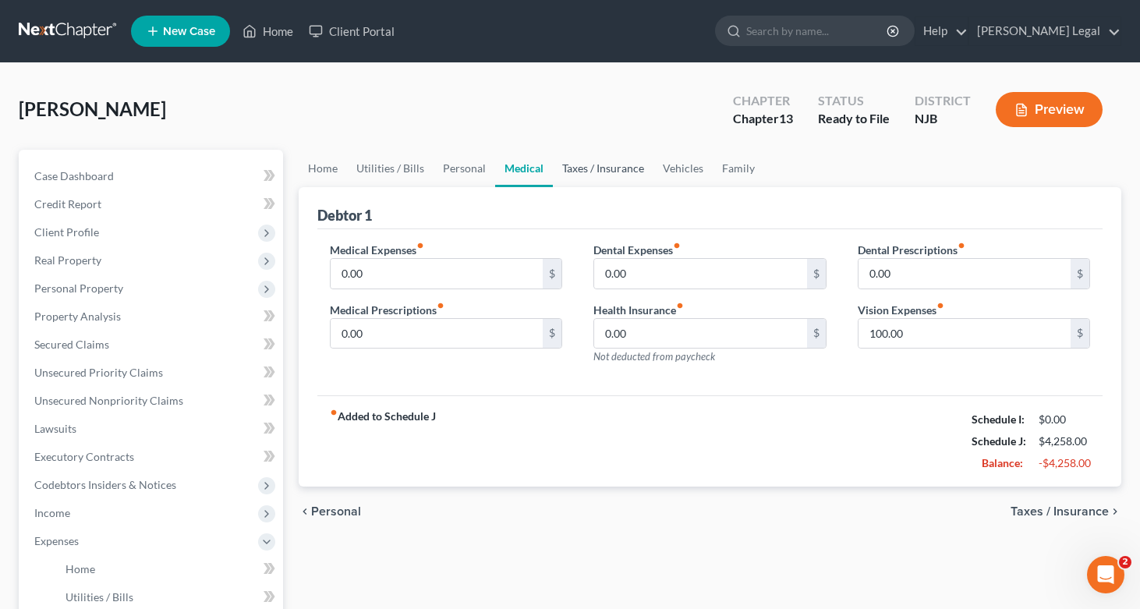
click at [605, 175] on link "Taxes / Insurance" at bounding box center [603, 168] width 101 height 37
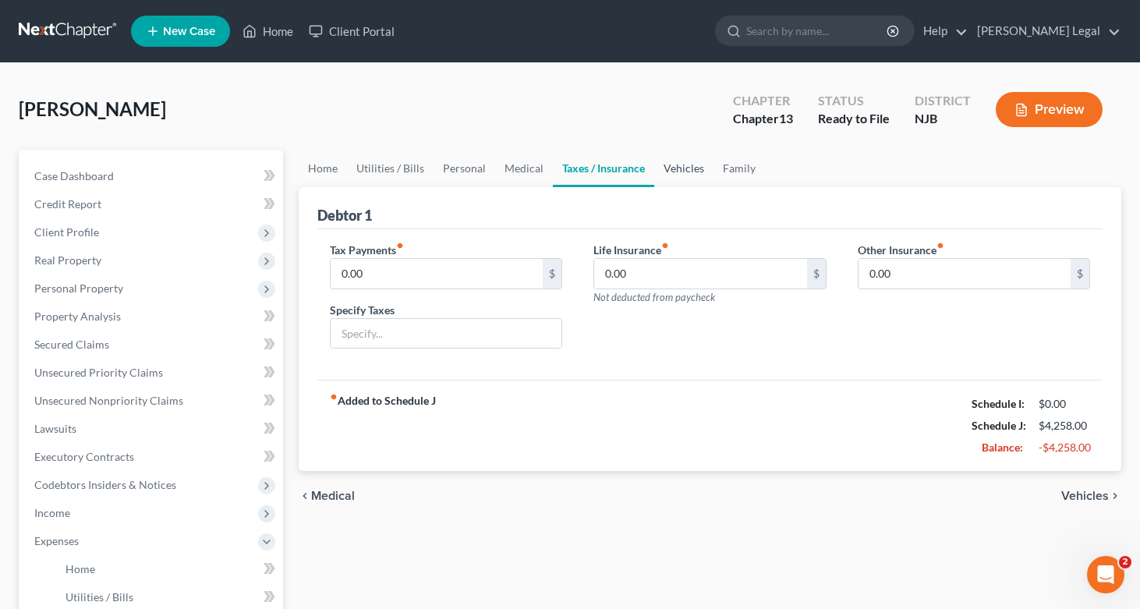
click at [681, 170] on link "Vehicles" at bounding box center [683, 168] width 59 height 37
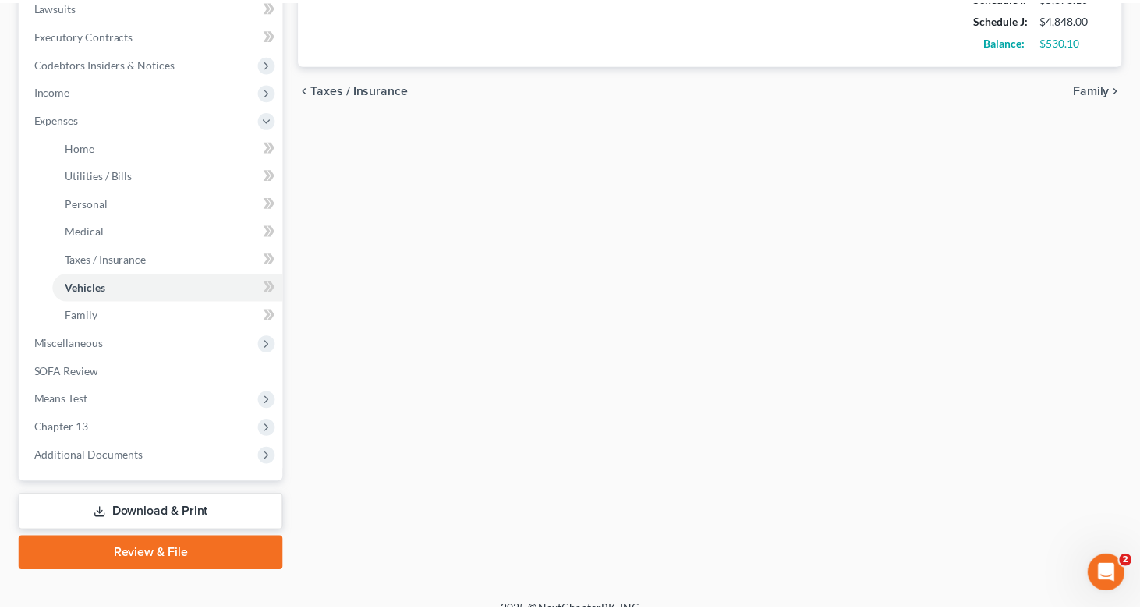
scroll to position [425, 0]
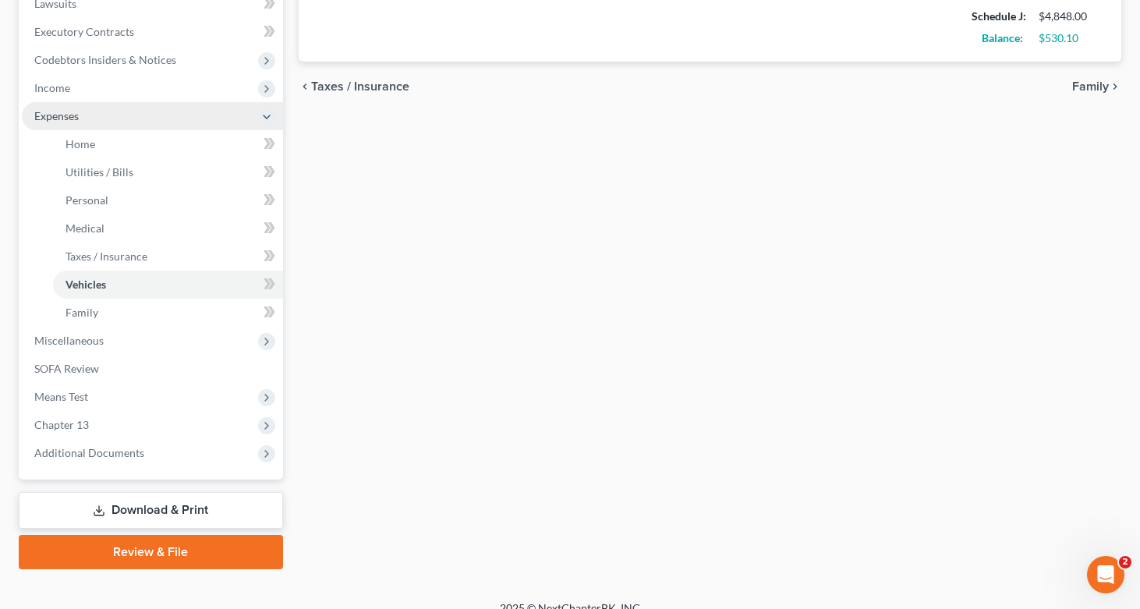
click at [234, 109] on span "Expenses" at bounding box center [152, 116] width 261 height 28
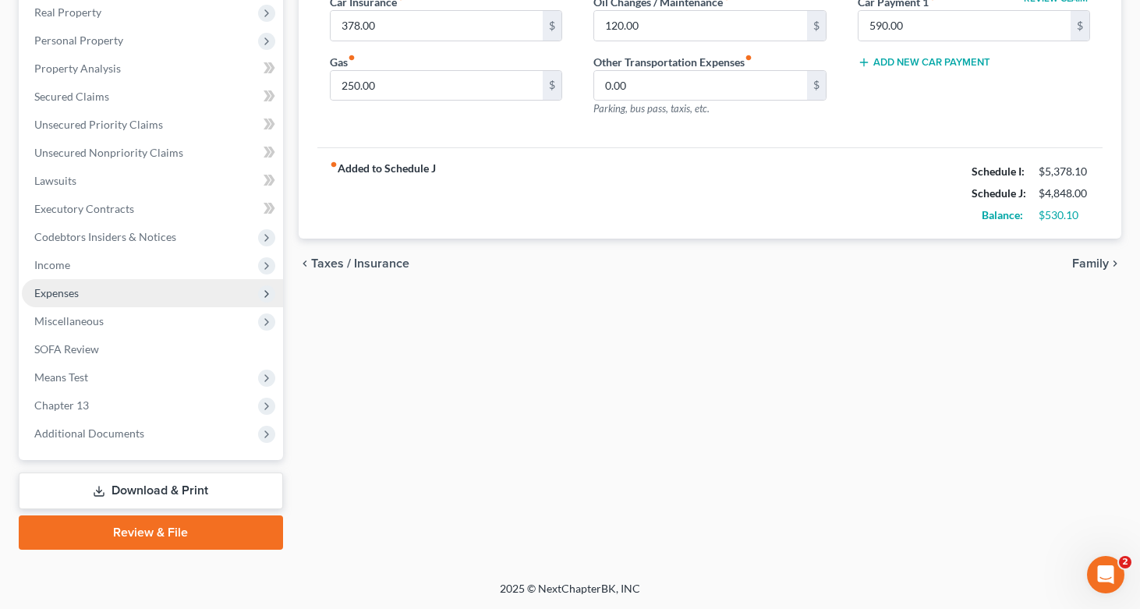
scroll to position [248, 0]
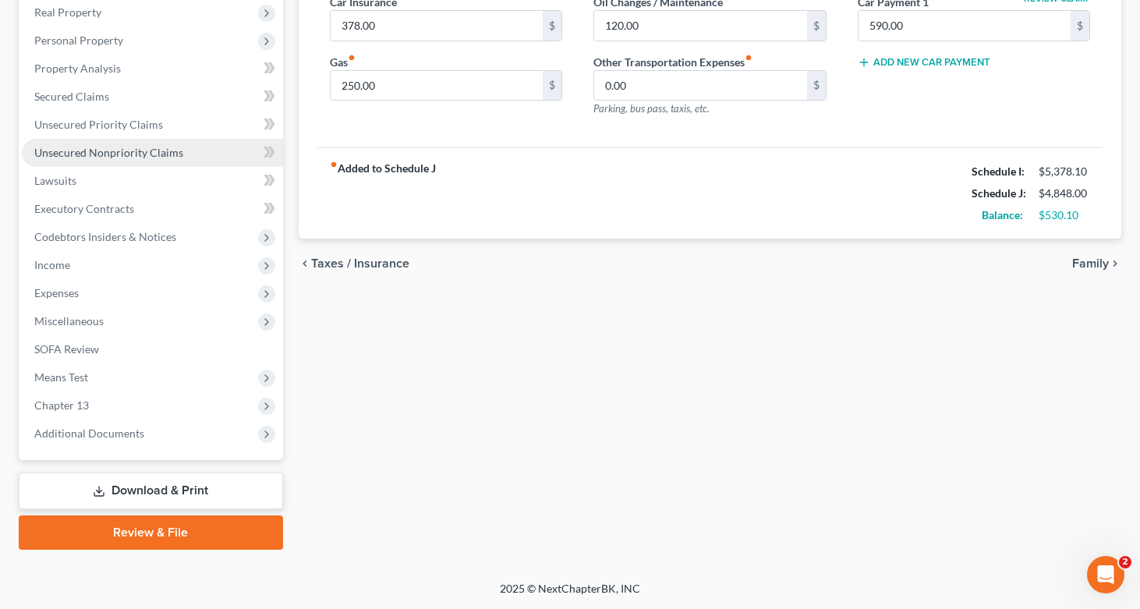
click at [158, 148] on span "Unsecured Nonpriority Claims" at bounding box center [108, 152] width 149 height 13
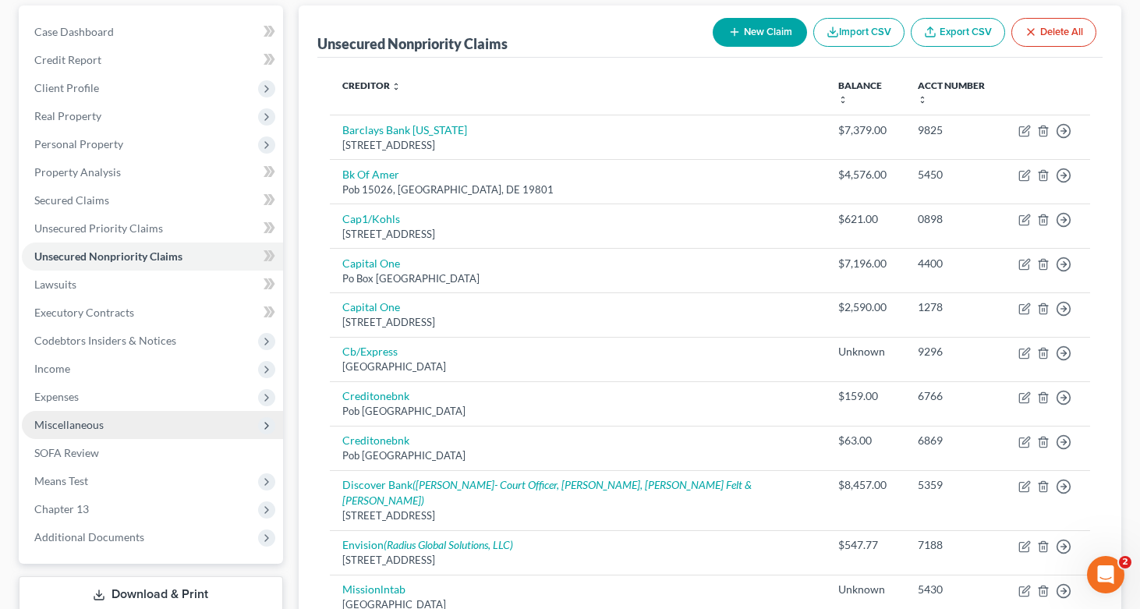
scroll to position [151, 0]
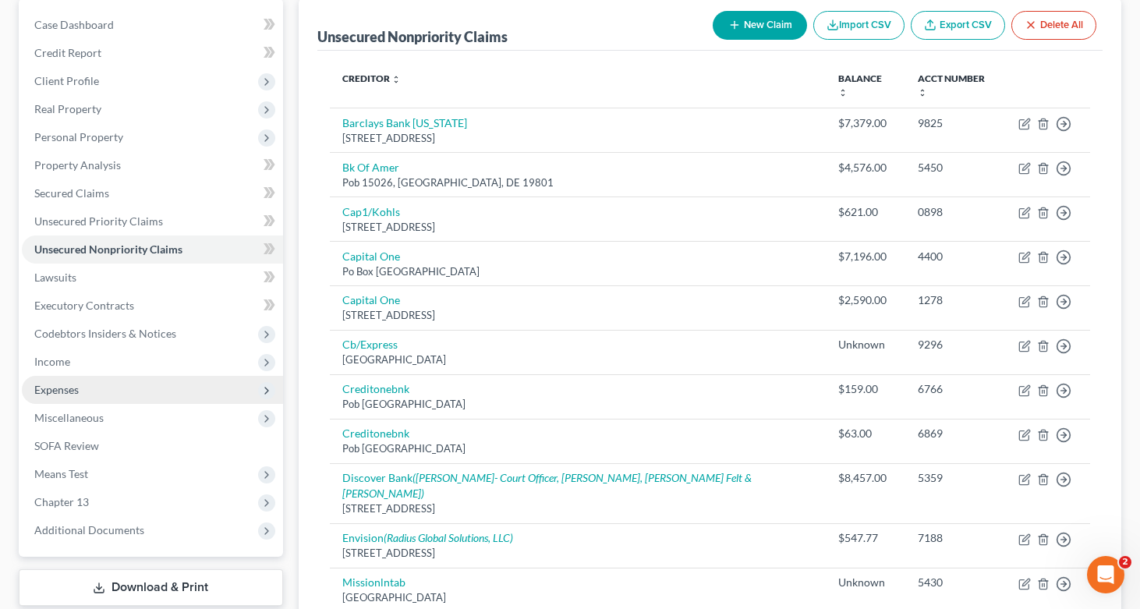
click at [71, 398] on span "Expenses" at bounding box center [152, 390] width 261 height 28
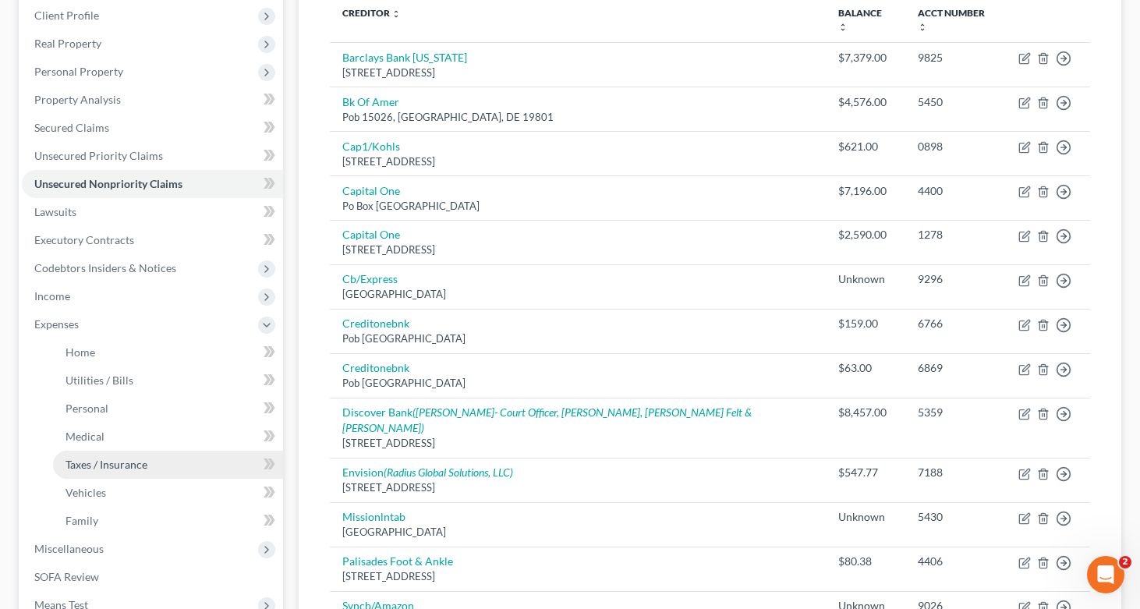
scroll to position [238, 0]
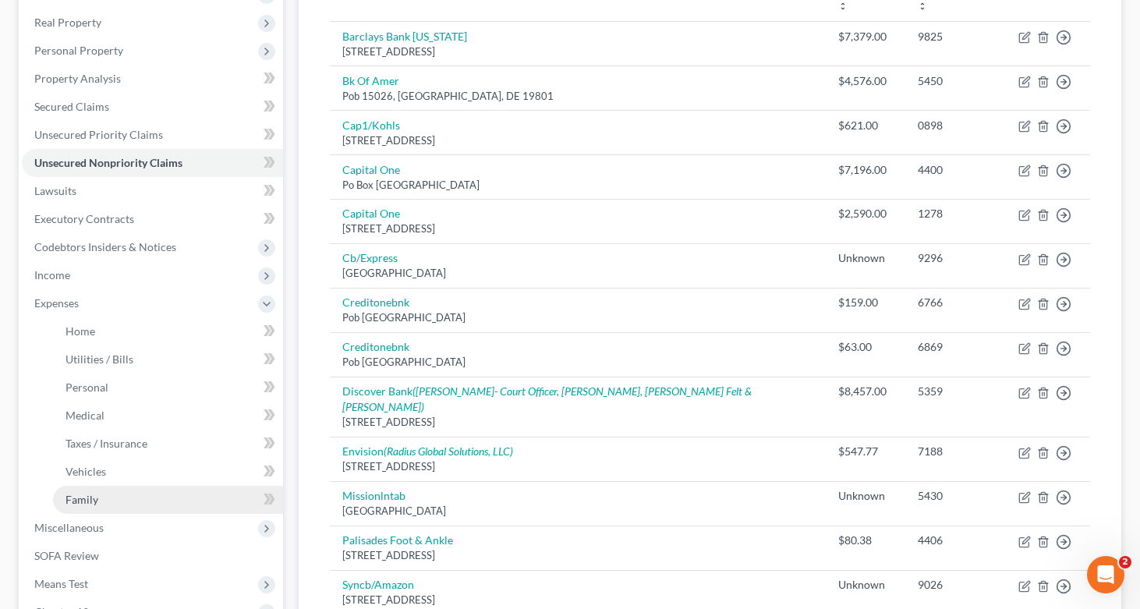
click at [97, 505] on span "Family" at bounding box center [82, 499] width 33 height 13
